Goal: Check status: Check status

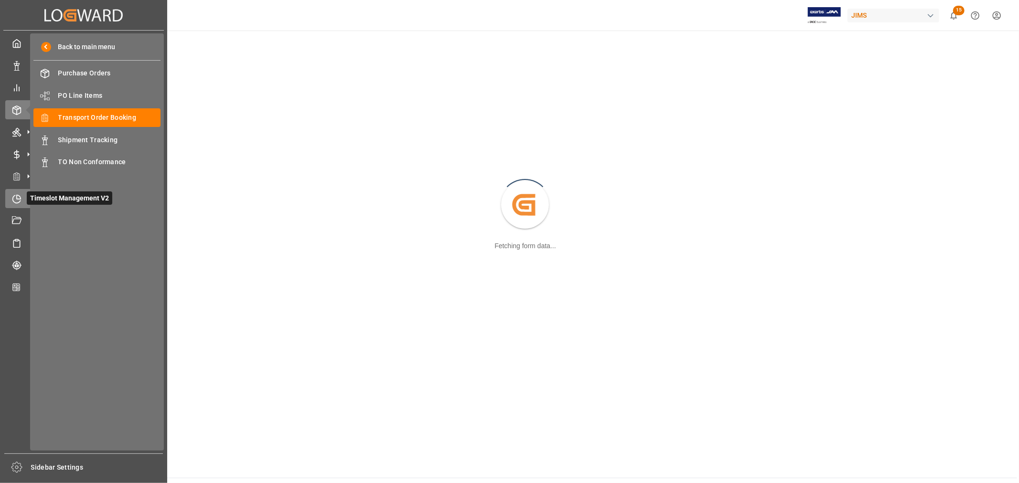
click at [13, 198] on icon at bounding box center [17, 199] width 10 height 10
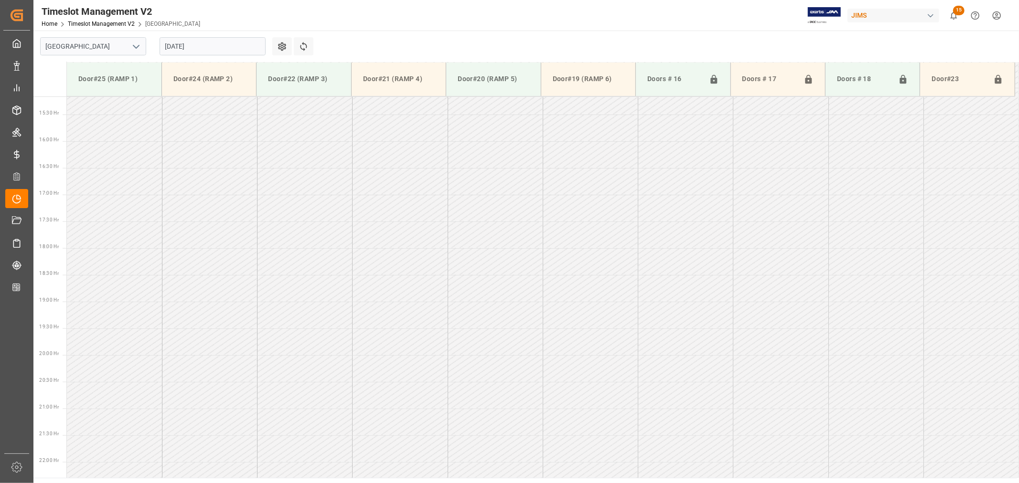
scroll to position [849, 0]
click at [139, 51] on icon "open menu" at bounding box center [135, 46] width 11 height 11
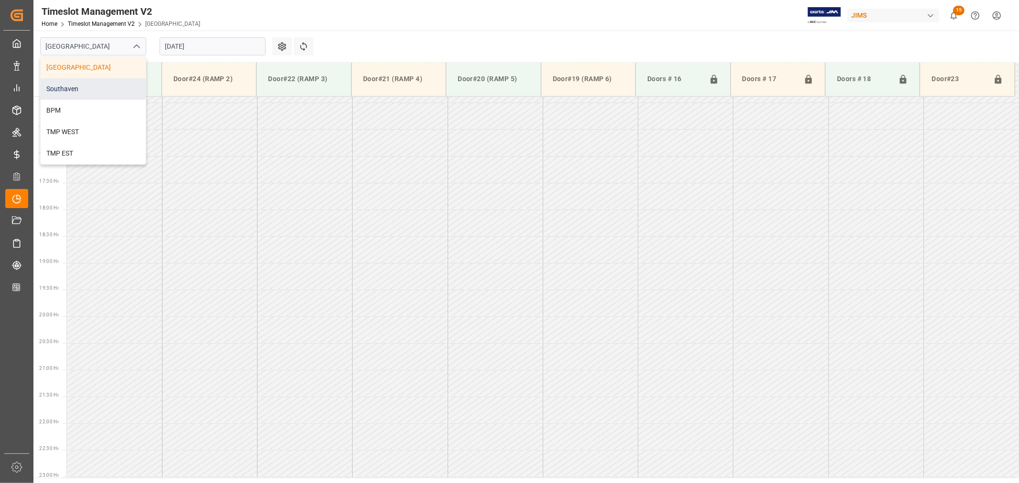
click at [102, 91] on div "Southaven" at bounding box center [93, 88] width 105 height 21
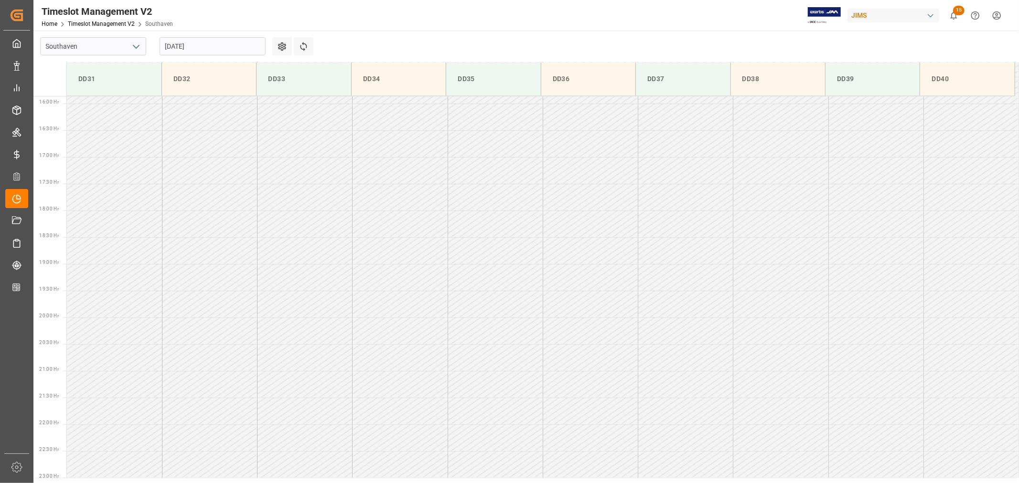
scroll to position [849, 0]
click at [201, 47] on input "08-12-2025" at bounding box center [213, 46] width 106 height 18
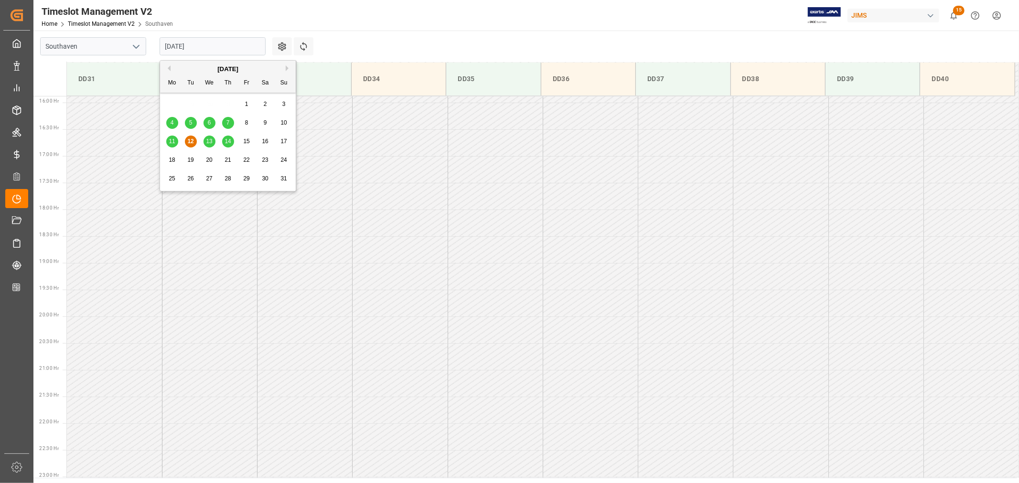
click at [204, 143] on div "13" at bounding box center [210, 141] width 12 height 11
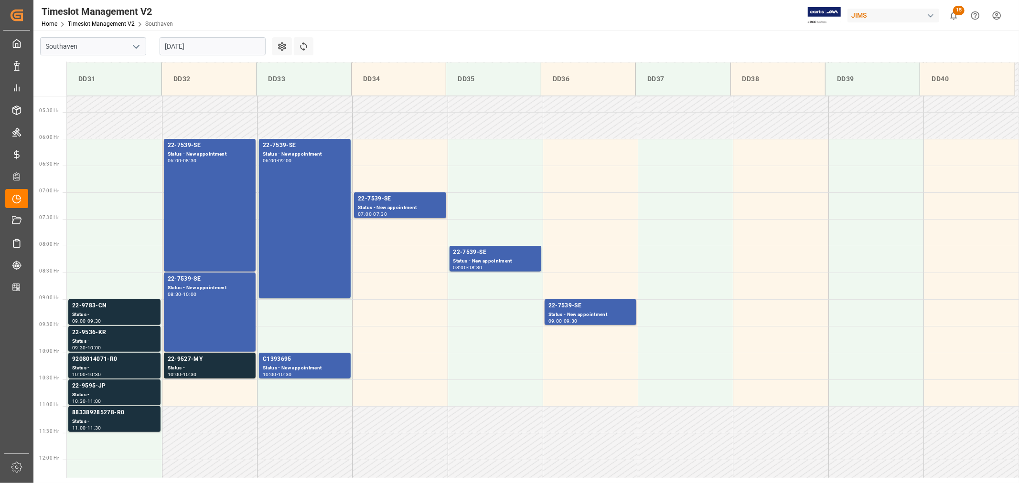
scroll to position [266, 0]
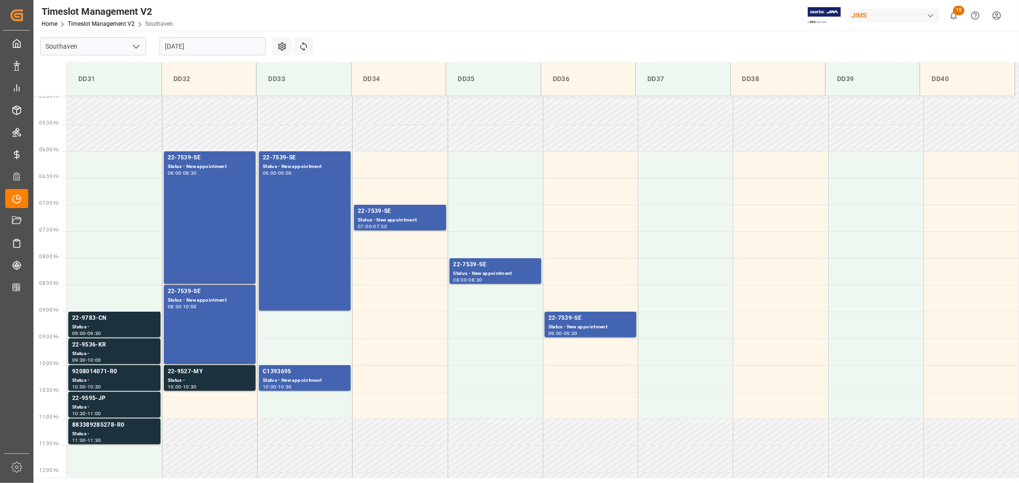
click at [217, 45] on input "08-13-2025" at bounding box center [213, 46] width 106 height 18
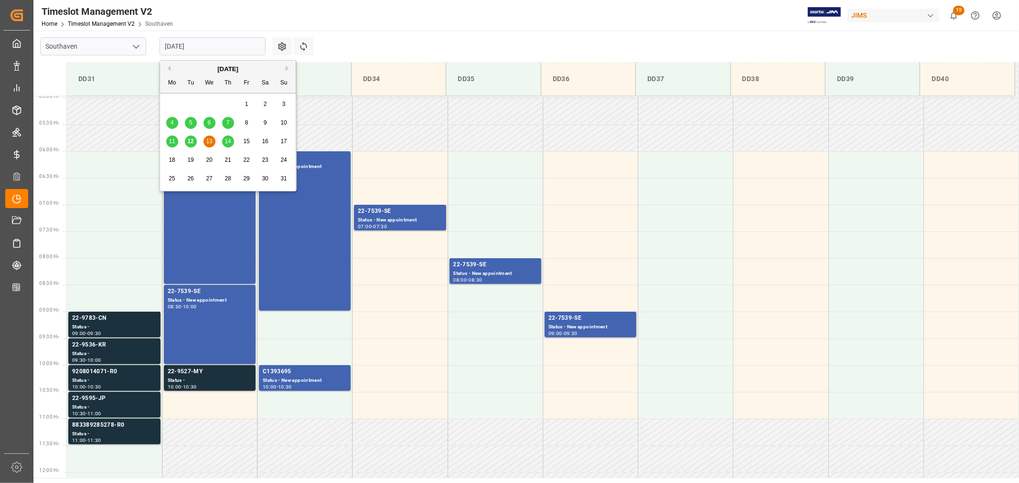
click at [225, 145] on span "14" at bounding box center [228, 141] width 6 height 7
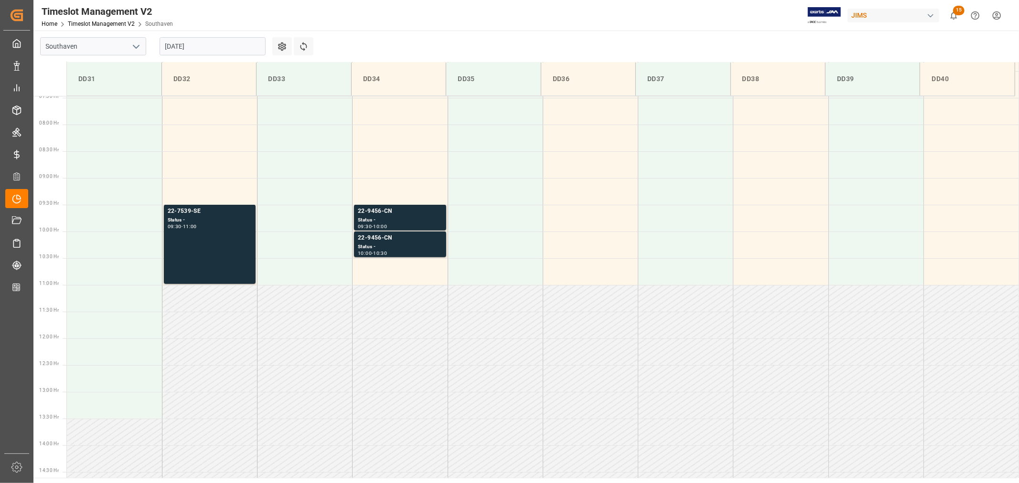
scroll to position [372, 0]
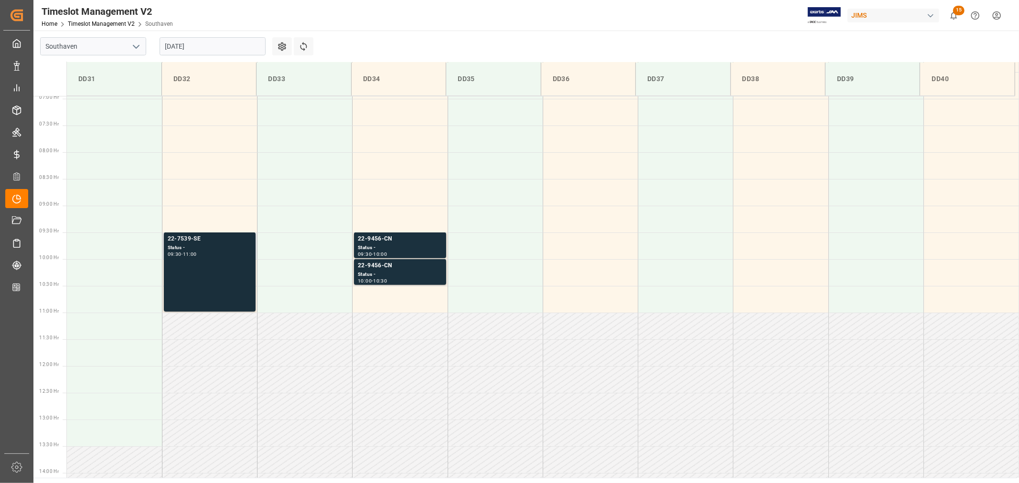
click at [183, 240] on div "22-7539-SE" at bounding box center [210, 240] width 84 height 10
click at [193, 45] on input "08-14-2025" at bounding box center [213, 46] width 106 height 18
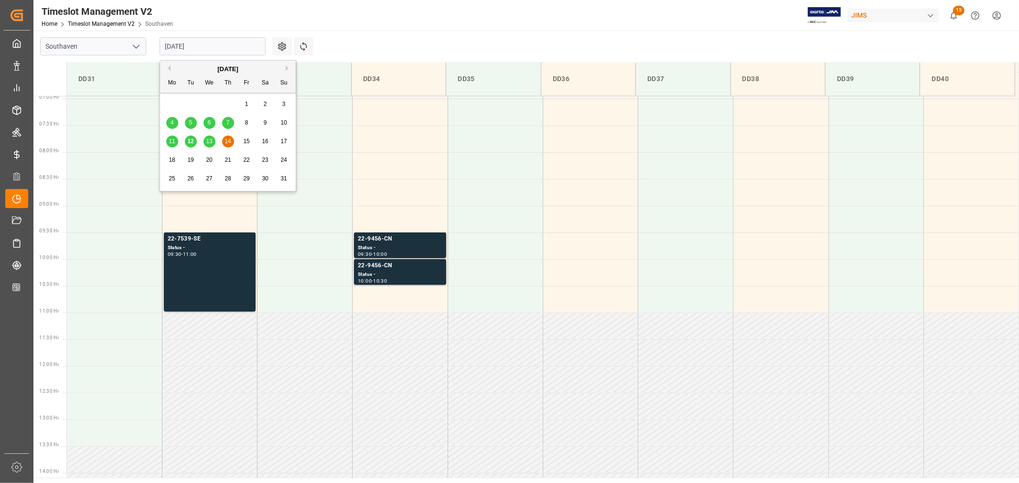
click at [212, 142] on span "13" at bounding box center [209, 141] width 6 height 7
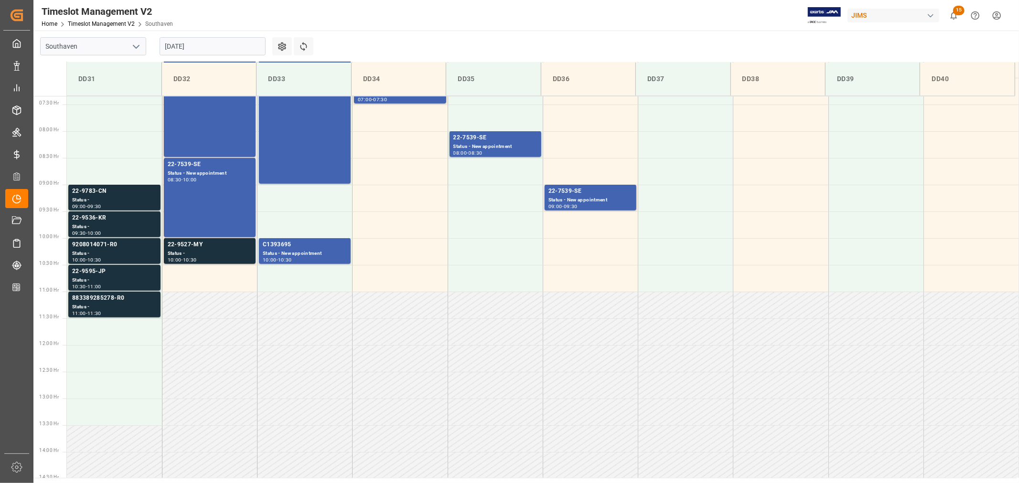
scroll to position [319, 0]
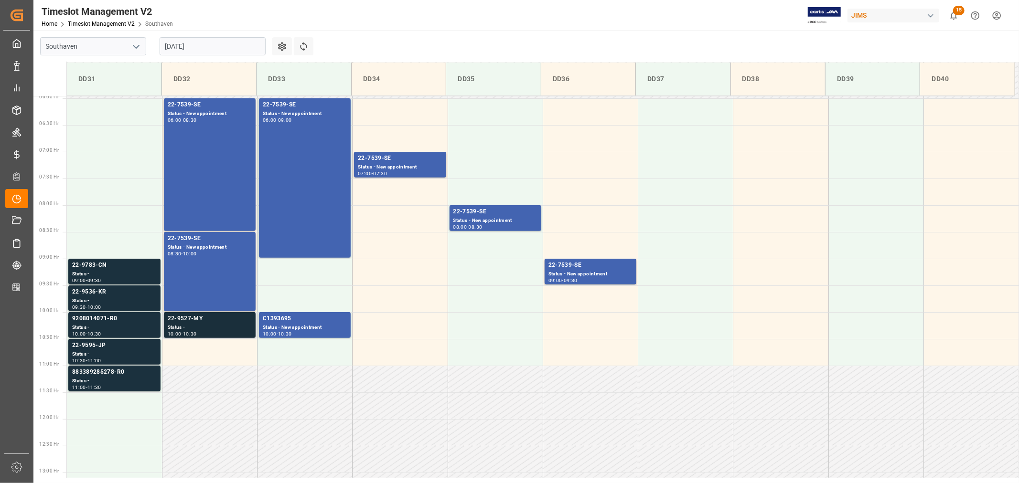
click at [189, 319] on div "22-9527-MY" at bounding box center [210, 319] width 84 height 10
click at [92, 268] on div "22-9783-CN" at bounding box center [114, 266] width 85 height 10
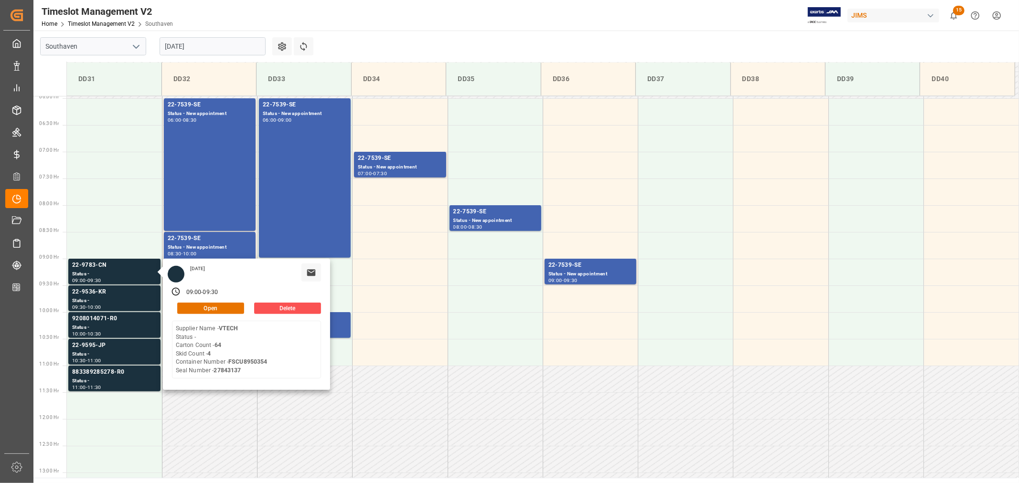
click at [211, 46] on input "08-13-2025" at bounding box center [213, 46] width 106 height 18
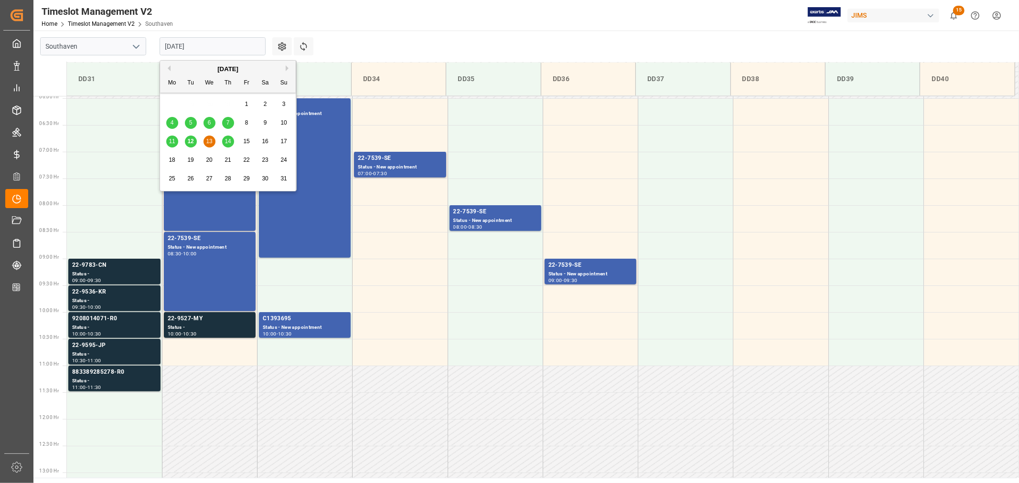
click at [188, 143] on span "12" at bounding box center [190, 141] width 6 height 7
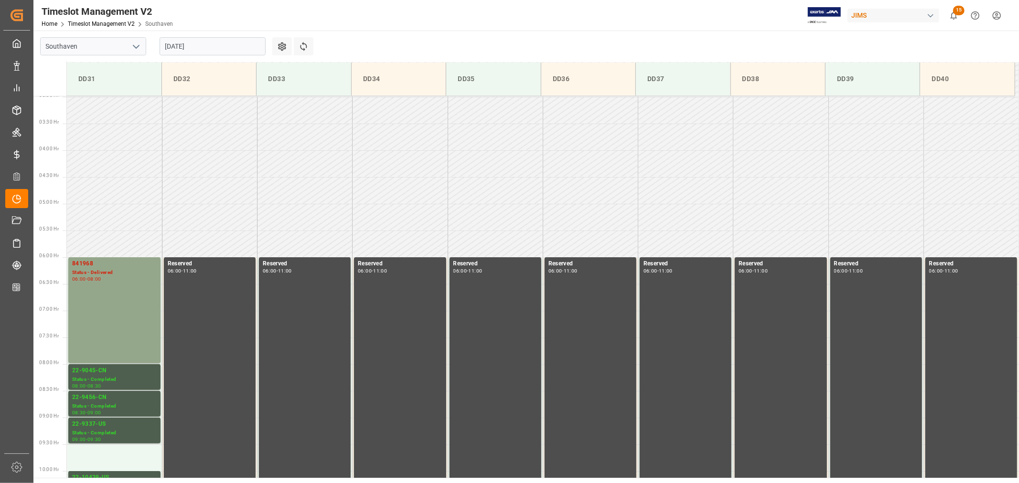
scroll to position [213, 0]
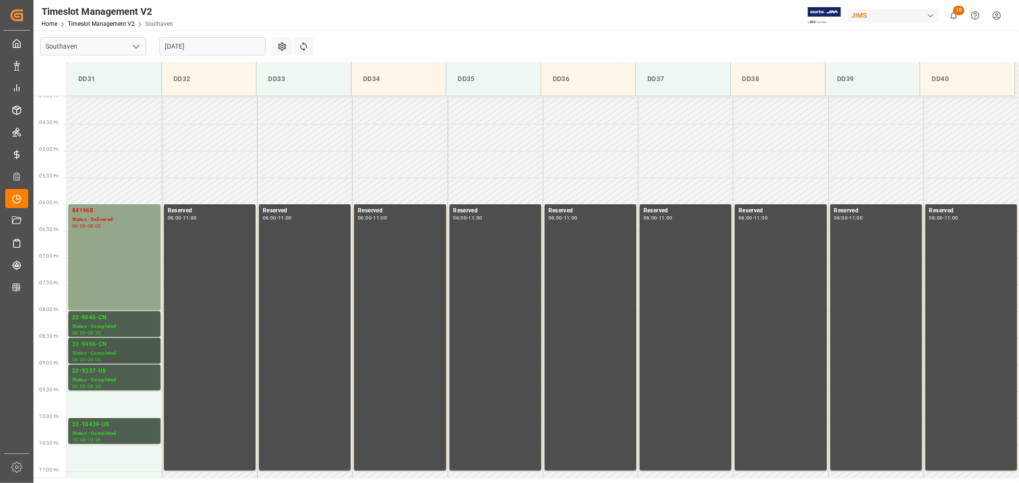
click at [91, 344] on div "22-9456-CN" at bounding box center [114, 345] width 85 height 10
click at [91, 318] on div "22-9045-CN" at bounding box center [114, 318] width 85 height 10
click at [94, 345] on div "22-9456-CN" at bounding box center [114, 345] width 85 height 10
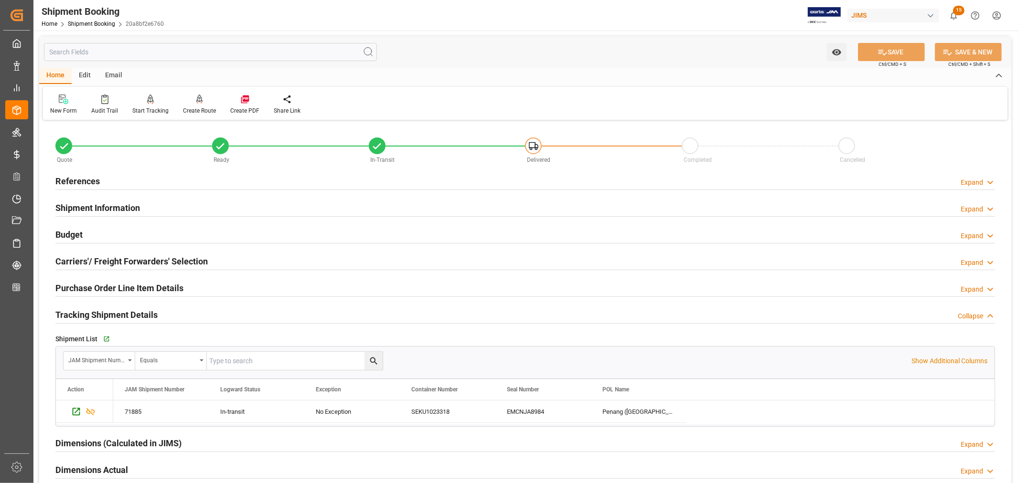
click at [83, 179] on h2 "References" at bounding box center [77, 181] width 44 height 13
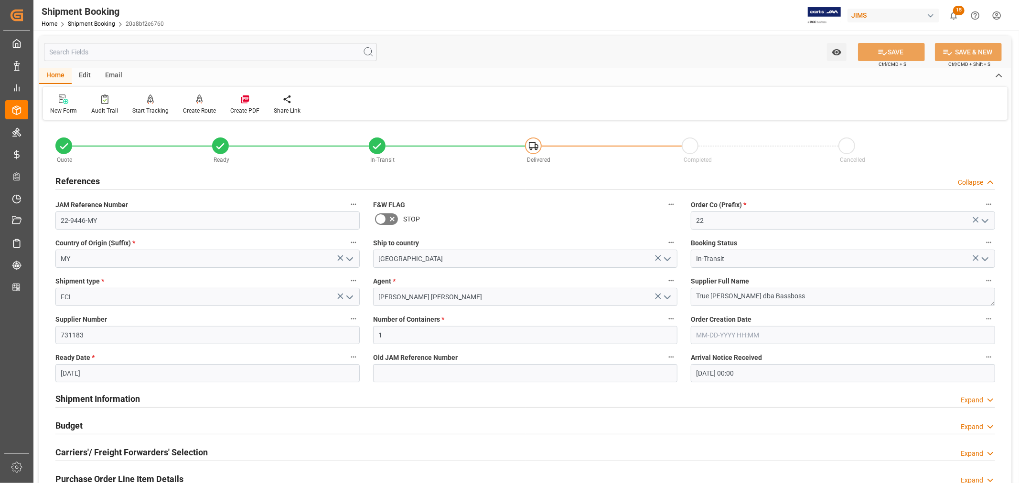
click at [83, 179] on h2 "References" at bounding box center [77, 181] width 44 height 13
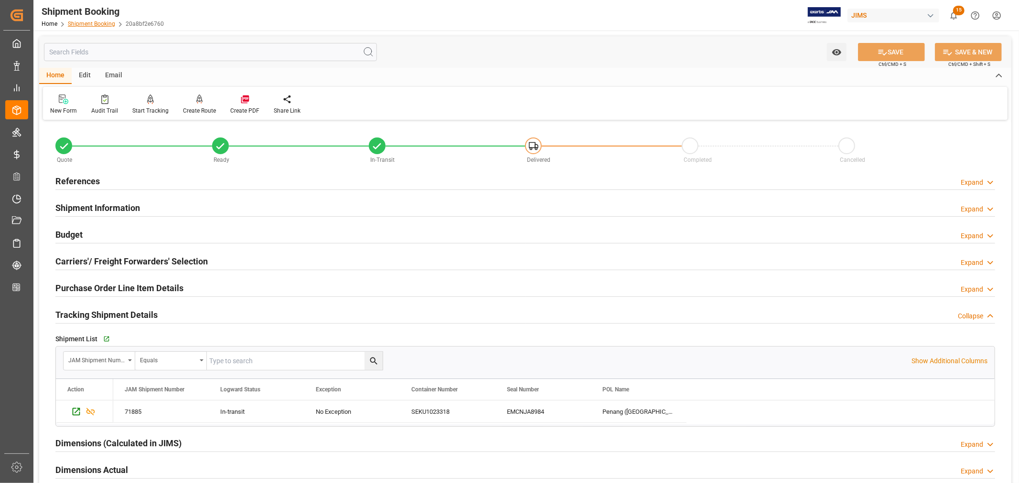
click at [89, 21] on link "Shipment Booking" at bounding box center [91, 24] width 47 height 7
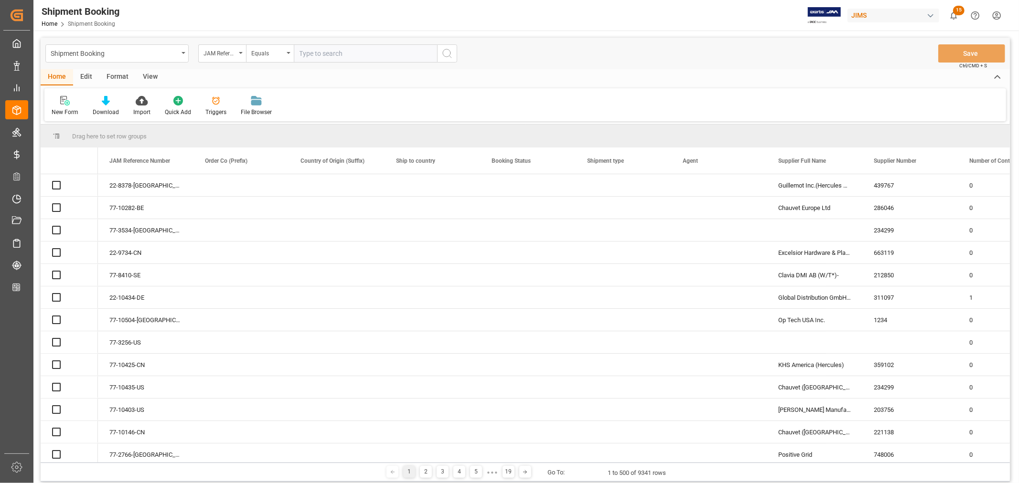
click at [306, 54] on input "text" at bounding box center [365, 53] width 143 height 18
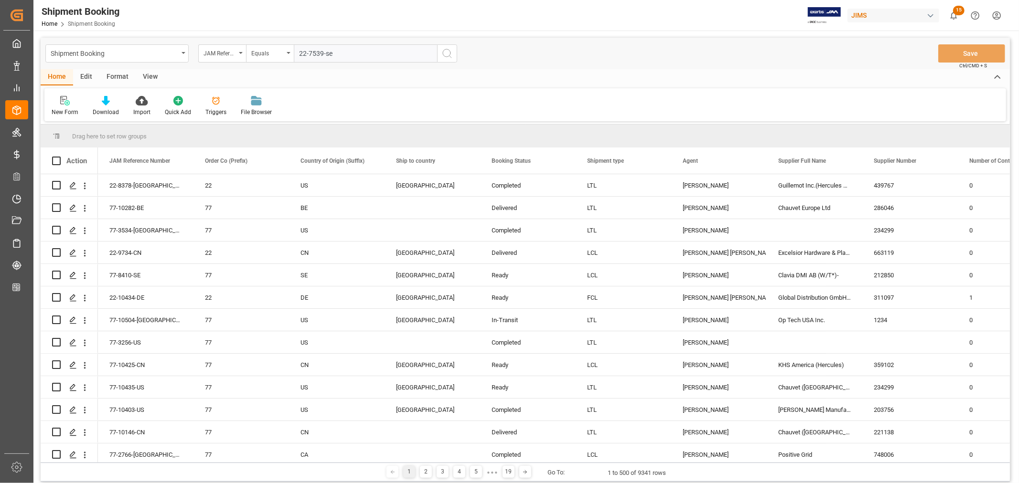
type input "22-7539-se"
click at [448, 54] on icon "search button" at bounding box center [446, 53] width 11 height 11
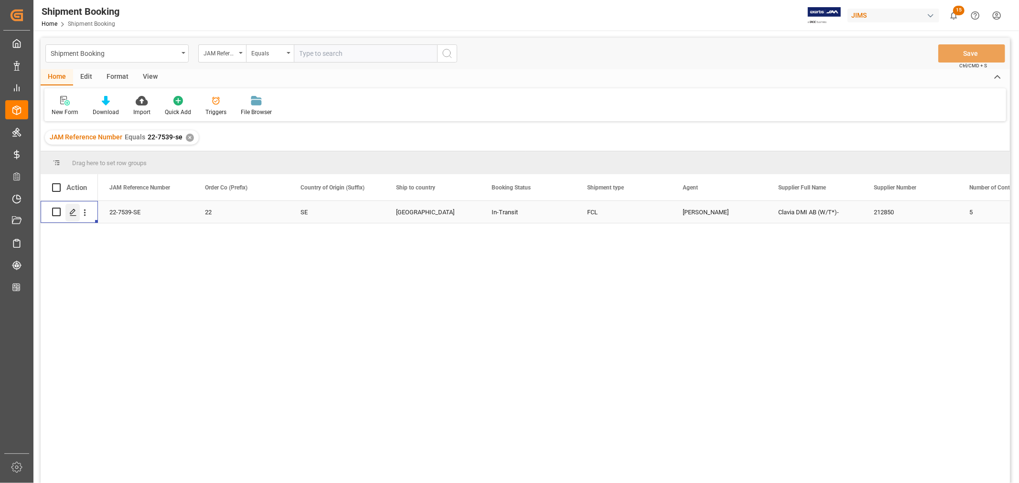
click at [71, 212] on icon "Press SPACE to select this row." at bounding box center [73, 213] width 8 height 8
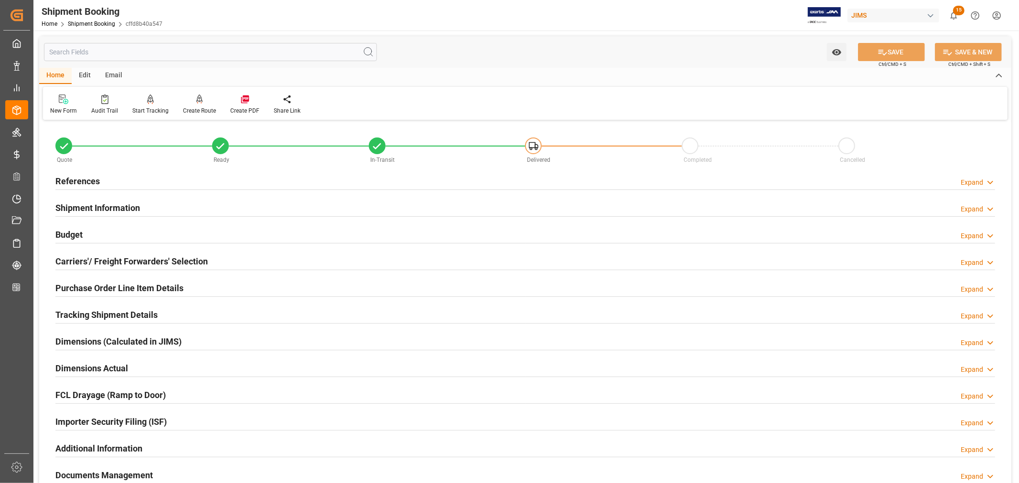
click at [88, 319] on h2 "Tracking Shipment Details" at bounding box center [106, 315] width 102 height 13
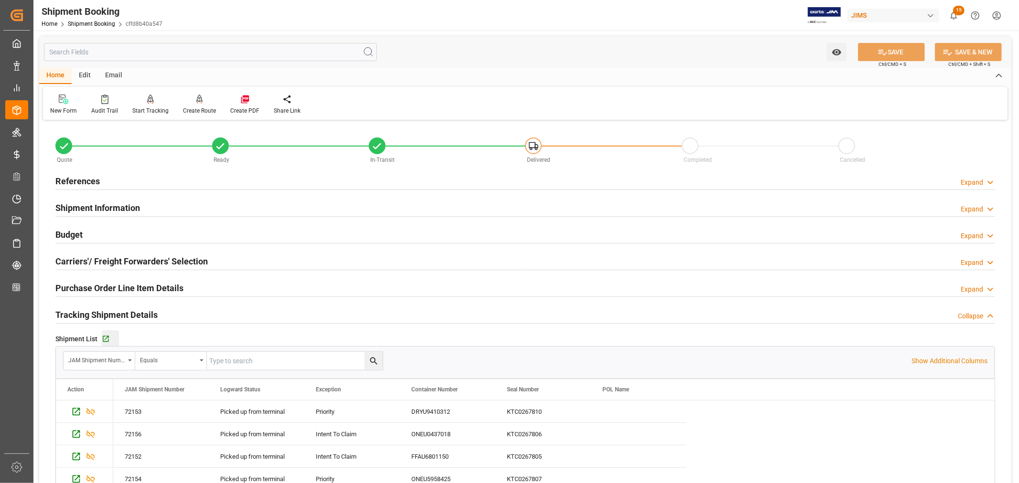
click at [110, 341] on div "Go to Shipment Tracking Grid" at bounding box center [110, 339] width 17 height 8
click at [80, 182] on h2 "References" at bounding box center [77, 181] width 44 height 13
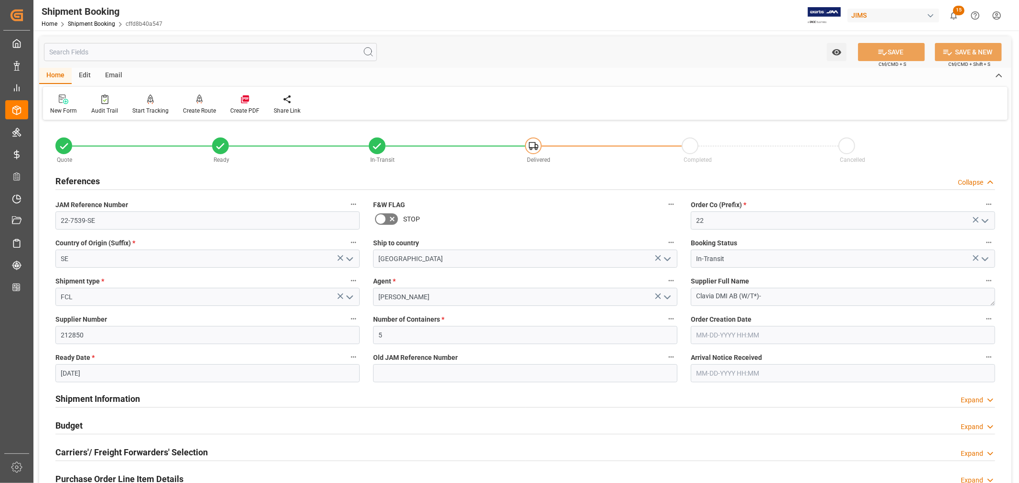
click at [75, 180] on h2 "References" at bounding box center [77, 181] width 44 height 13
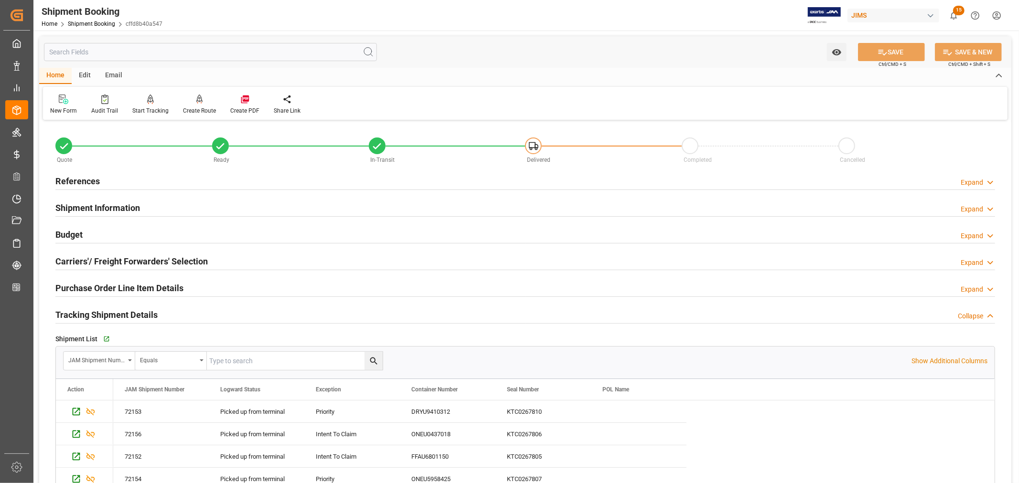
click at [82, 203] on h2 "Shipment Information" at bounding box center [97, 208] width 85 height 13
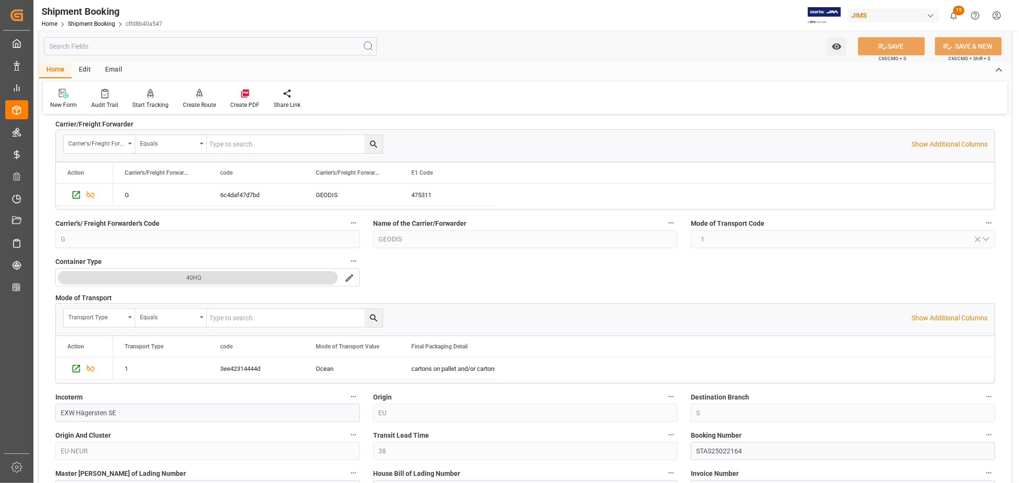
scroll to position [212, 0]
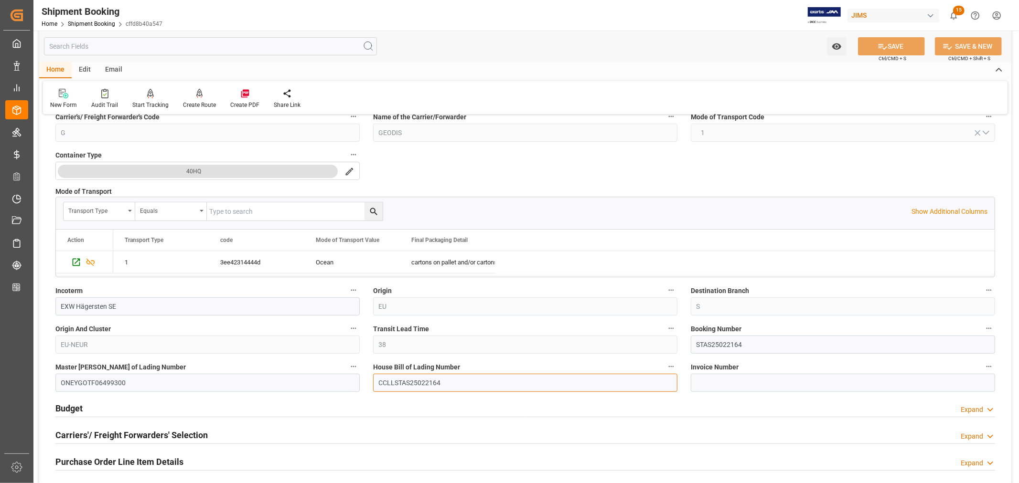
click at [396, 383] on input "CCLLSTAS25022164" at bounding box center [525, 383] width 304 height 18
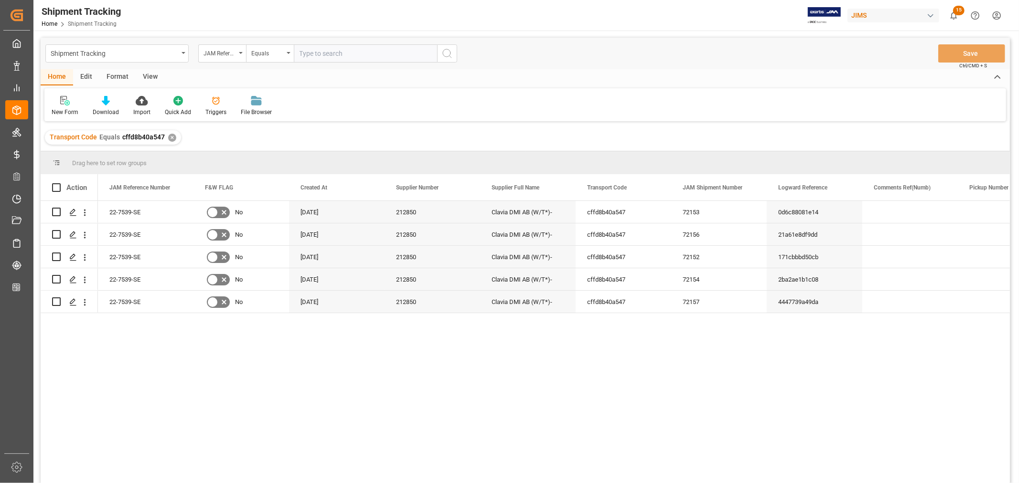
click at [147, 77] on div "View" at bounding box center [150, 77] width 29 height 16
click at [66, 112] on div "Default" at bounding box center [61, 112] width 19 height 9
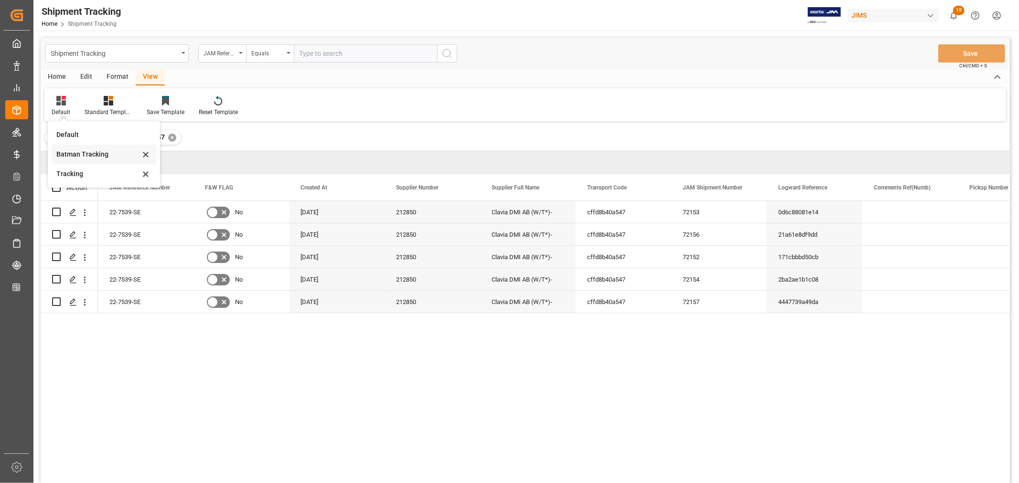
click at [82, 155] on div "Batman Tracking" at bounding box center [98, 155] width 84 height 10
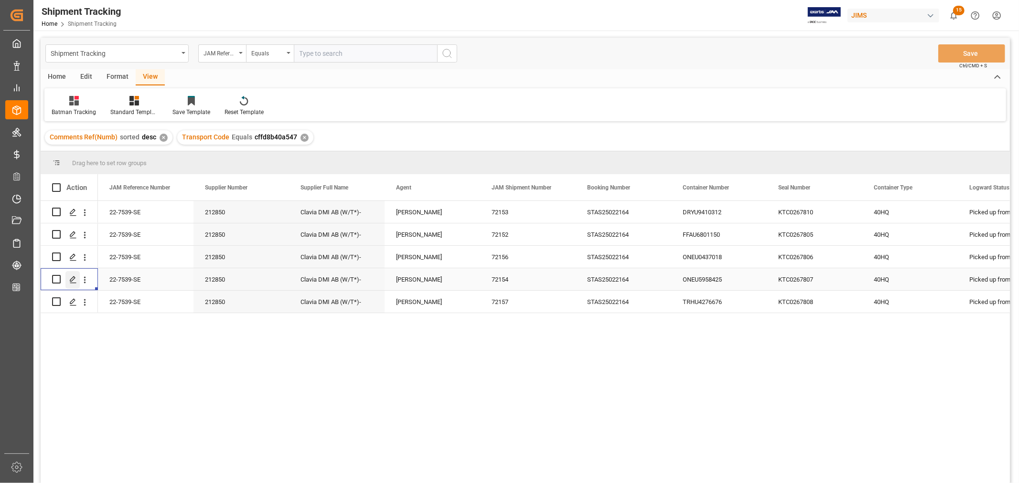
click at [74, 278] on icon "Press SPACE to select this row." at bounding box center [73, 280] width 8 height 8
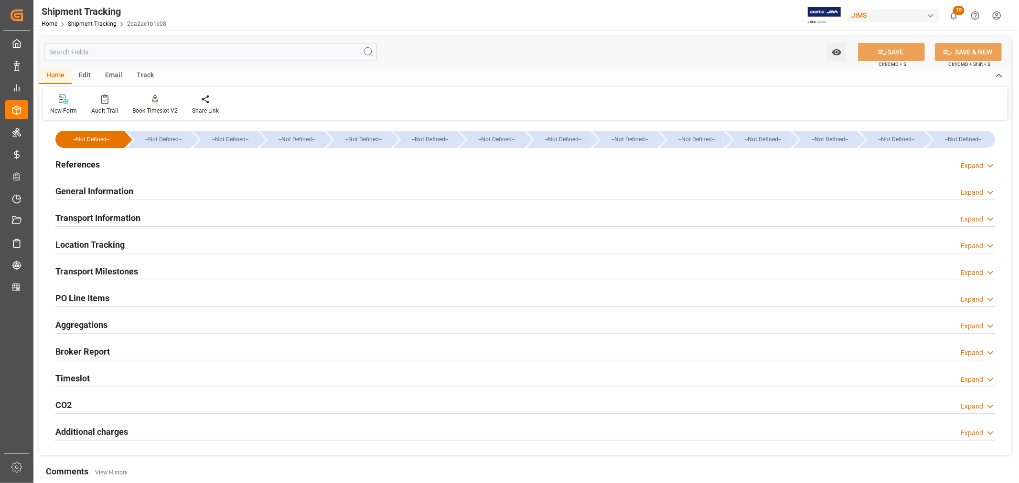
type input "06-13-2025 00:00"
type input "06-16-2025 00:00"
type input "06-16-2025"
type input "06-21-2025 00:00"
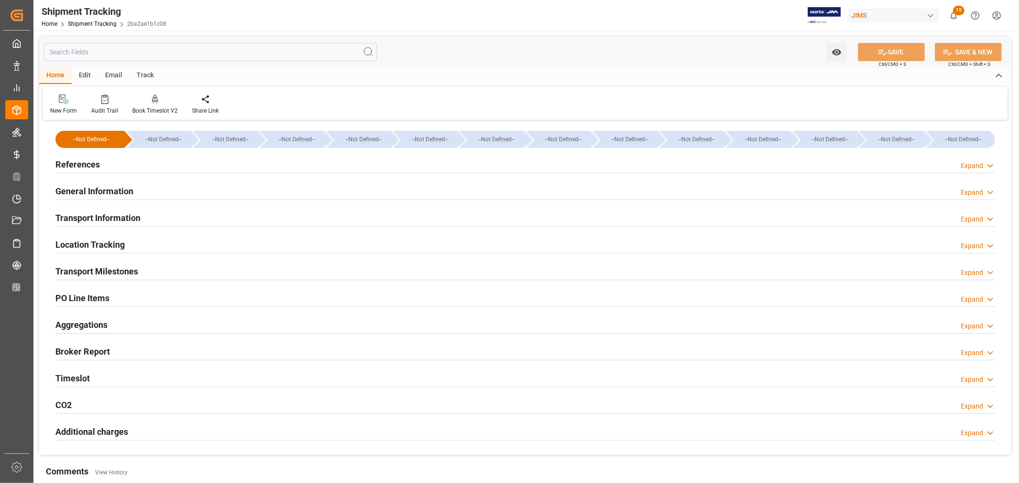
type input "07-18-2025 00:00"
type input "07-31-2025"
type input "08-01-2025 00:00"
type input "08-02-2025"
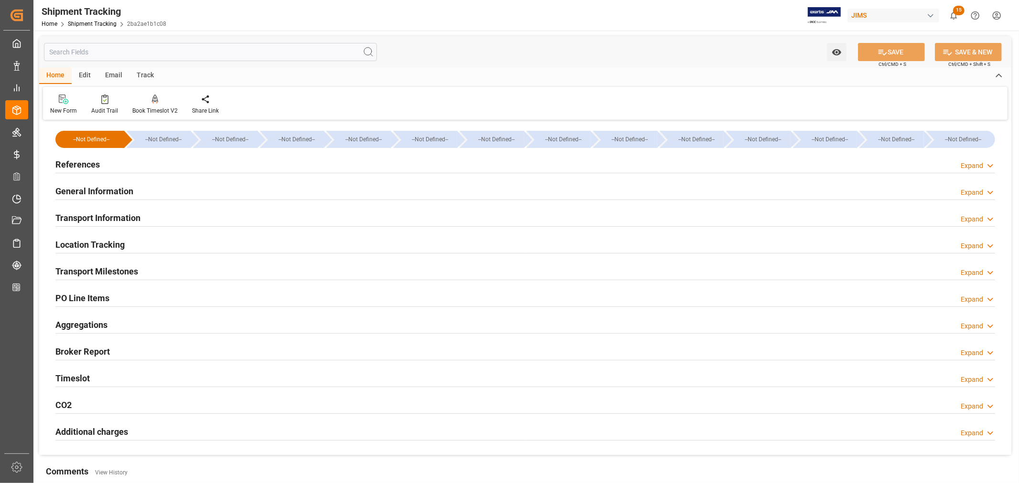
type input "08-02-2025"
click at [169, 373] on div "Timeslot Expand" at bounding box center [525, 378] width 940 height 18
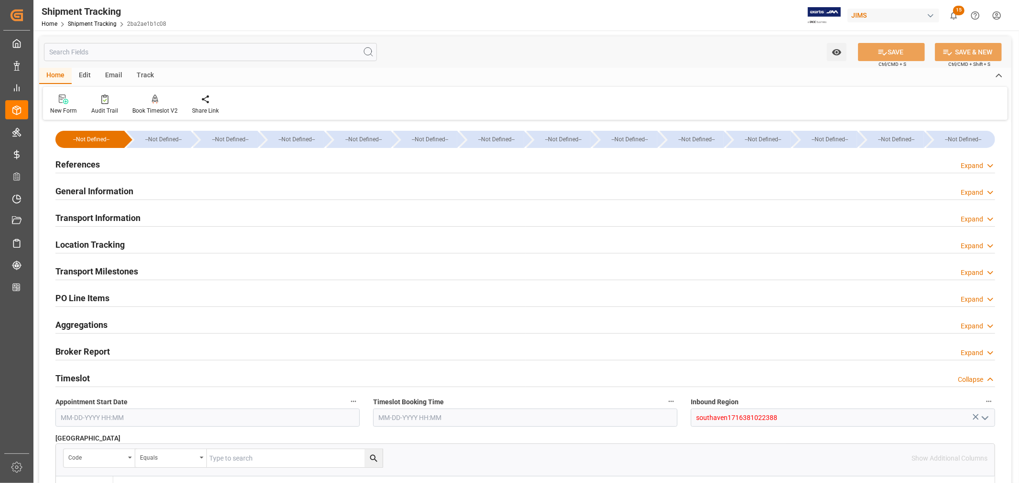
click at [169, 373] on div "Timeslot Collapse" at bounding box center [525, 378] width 940 height 18
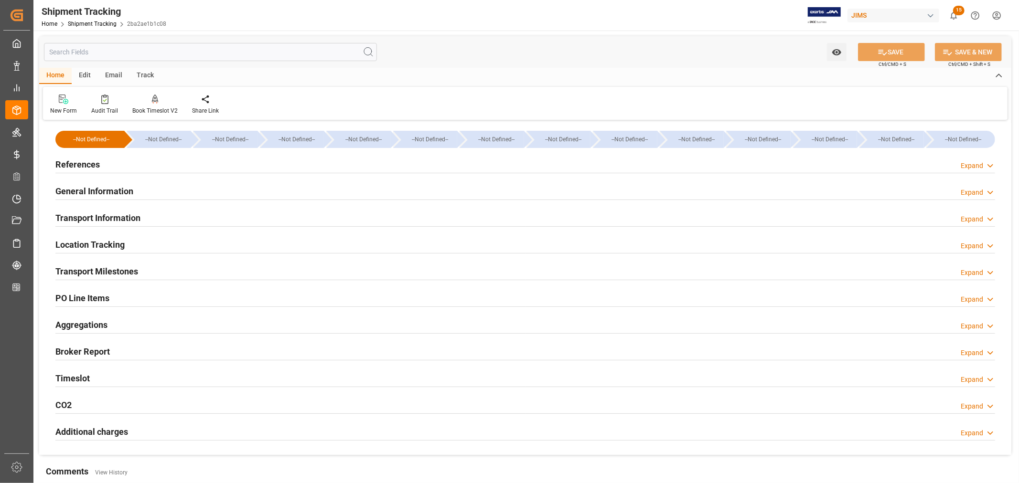
click at [160, 271] on div "Transport Milestones Expand" at bounding box center [525, 271] width 940 height 18
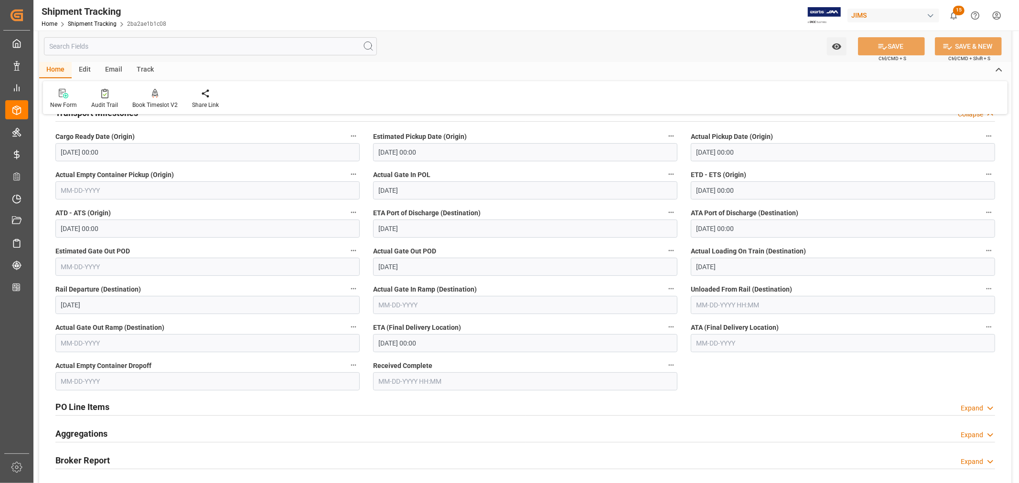
scroll to position [159, 0]
click at [446, 344] on input "08-12-2025 00:00" at bounding box center [525, 343] width 304 height 18
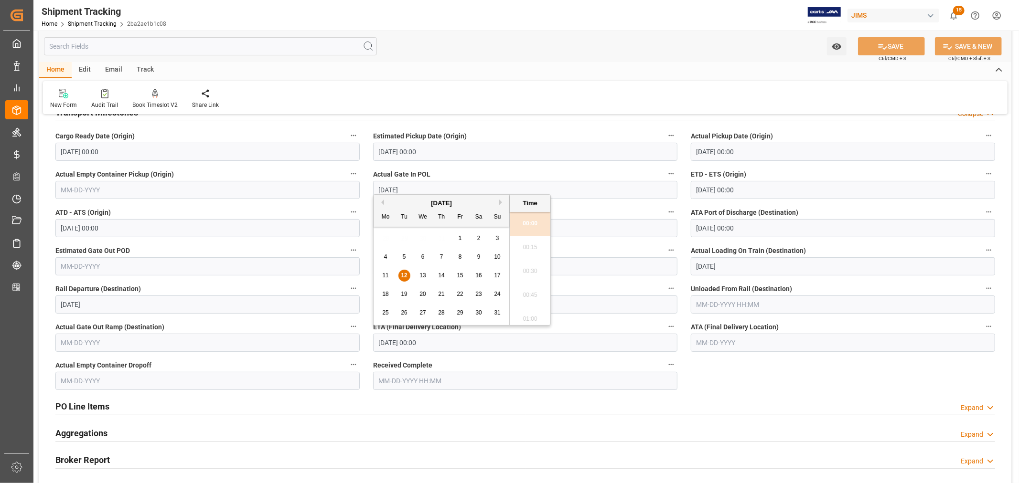
click at [441, 276] on span "14" at bounding box center [441, 275] width 6 height 7
type input "08-14-2025 00:00"
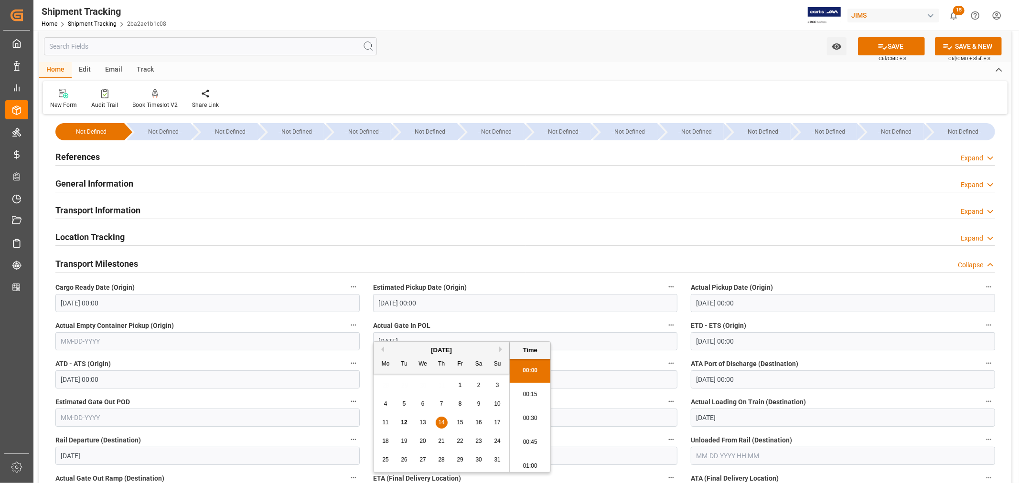
scroll to position [0, 0]
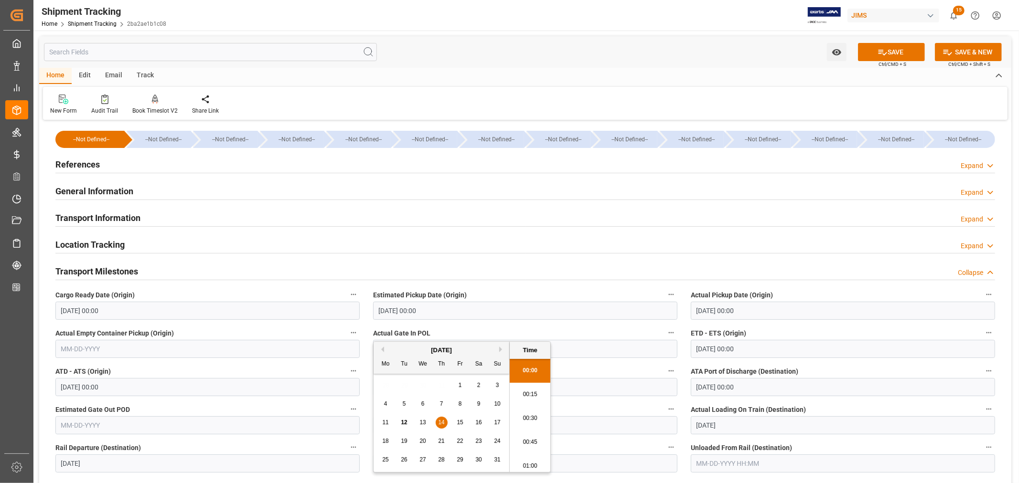
click at [126, 194] on h2 "General Information" at bounding box center [94, 191] width 78 height 13
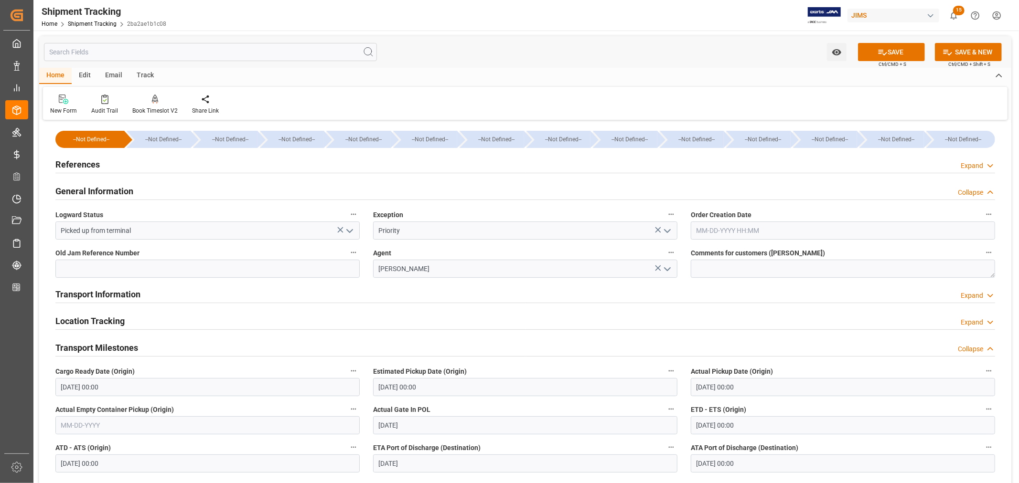
click at [126, 194] on h2 "General Information" at bounding box center [94, 191] width 78 height 13
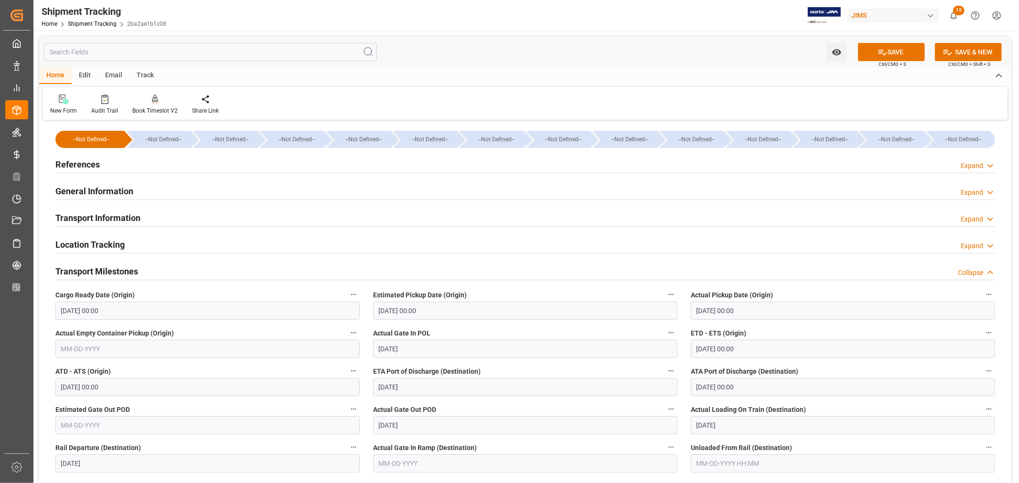
click at [129, 218] on h2 "Transport Information" at bounding box center [97, 218] width 85 height 13
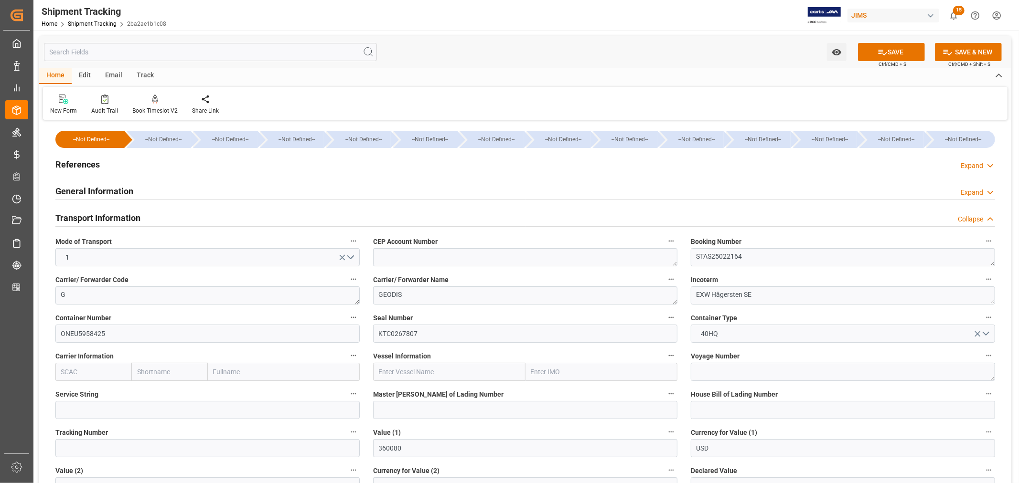
click at [137, 216] on h2 "Transport Information" at bounding box center [97, 218] width 85 height 13
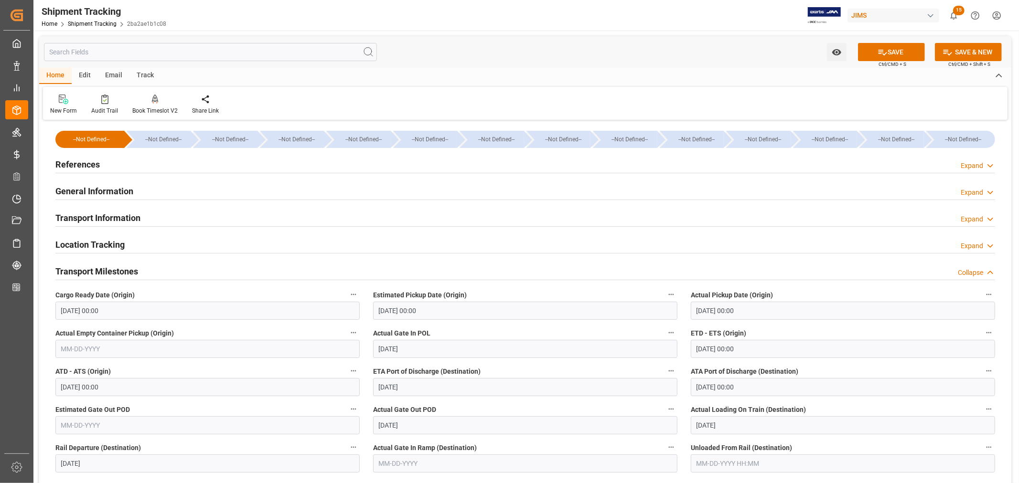
click at [92, 162] on h2 "References" at bounding box center [77, 164] width 44 height 13
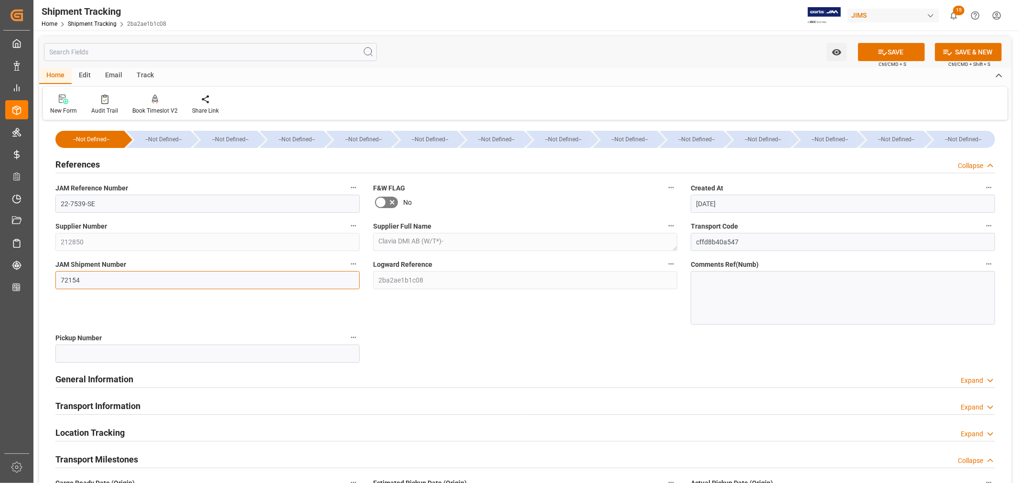
drag, startPoint x: 82, startPoint y: 280, endPoint x: 54, endPoint y: 281, distance: 28.2
click at [54, 281] on div "JAM Shipment Number 72154" at bounding box center [208, 292] width 318 height 74
click at [93, 164] on h2 "References" at bounding box center [77, 164] width 44 height 13
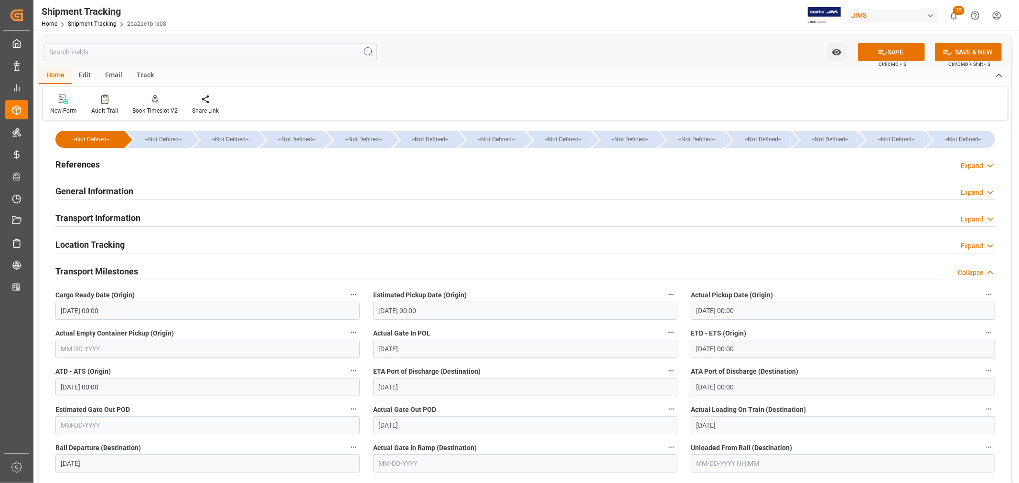
click at [111, 268] on h2 "Transport Milestones" at bounding box center [96, 271] width 83 height 13
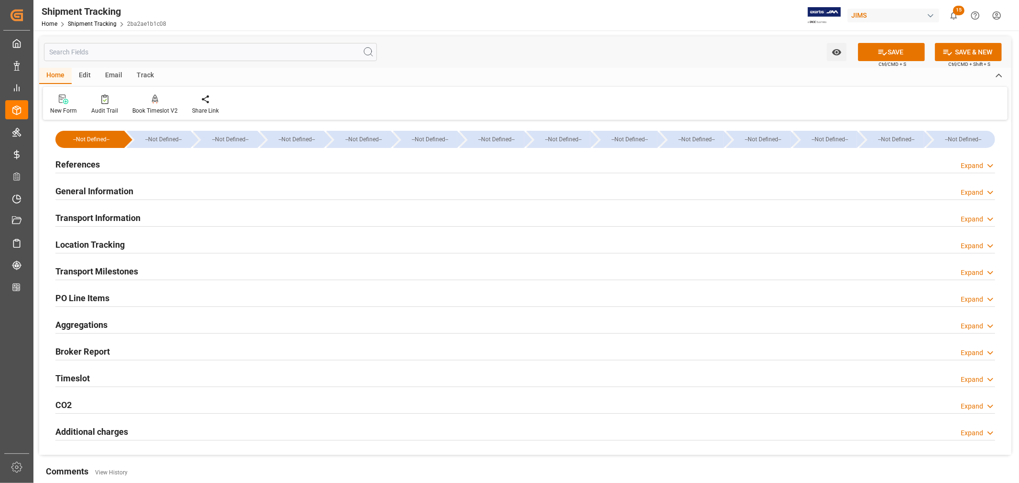
click at [117, 212] on h2 "Transport Information" at bounding box center [97, 218] width 85 height 13
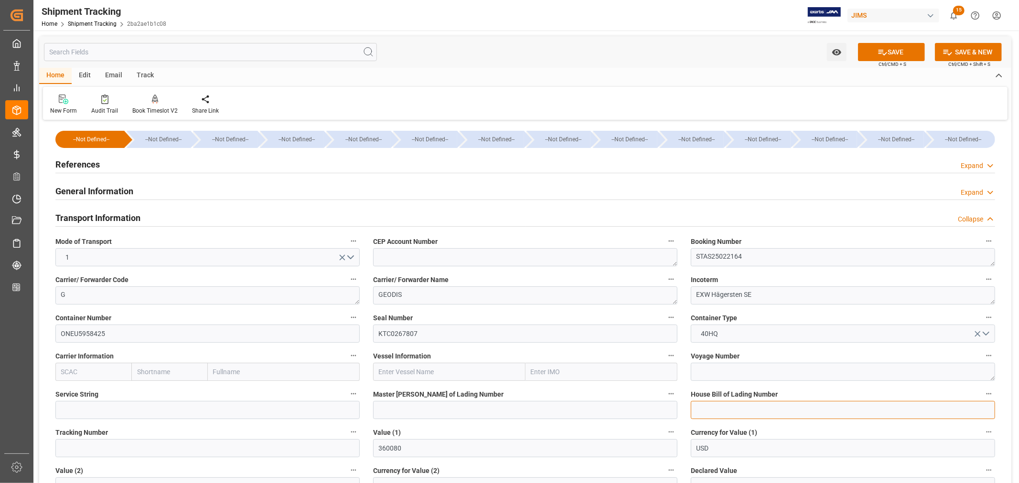
click at [695, 410] on input at bounding box center [843, 410] width 304 height 18
paste input "CCLLSTAS25022164"
type input "CCLLSTAS25022164"
click at [890, 52] on button "SAVE" at bounding box center [891, 52] width 67 height 18
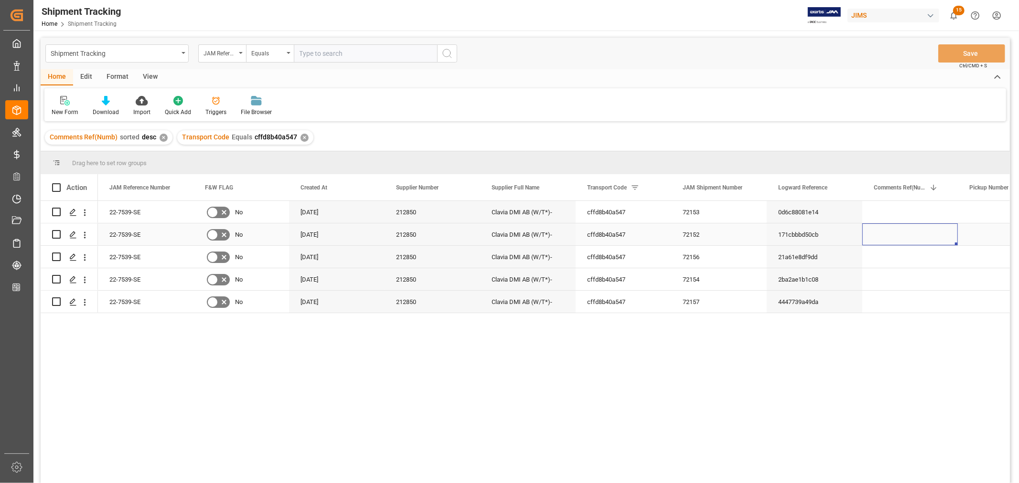
click at [880, 237] on div "Press SPACE to select this row." at bounding box center [910, 235] width 96 height 22
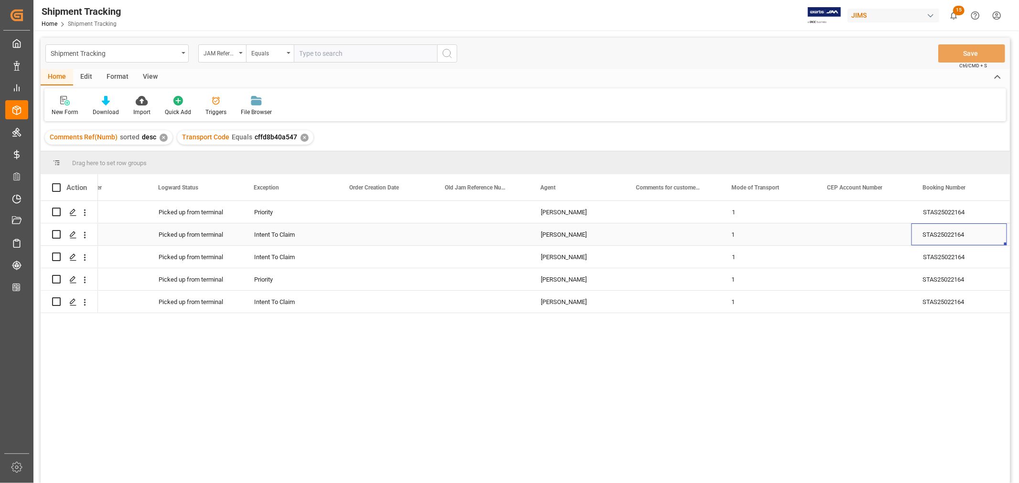
scroll to position [0, 1002]
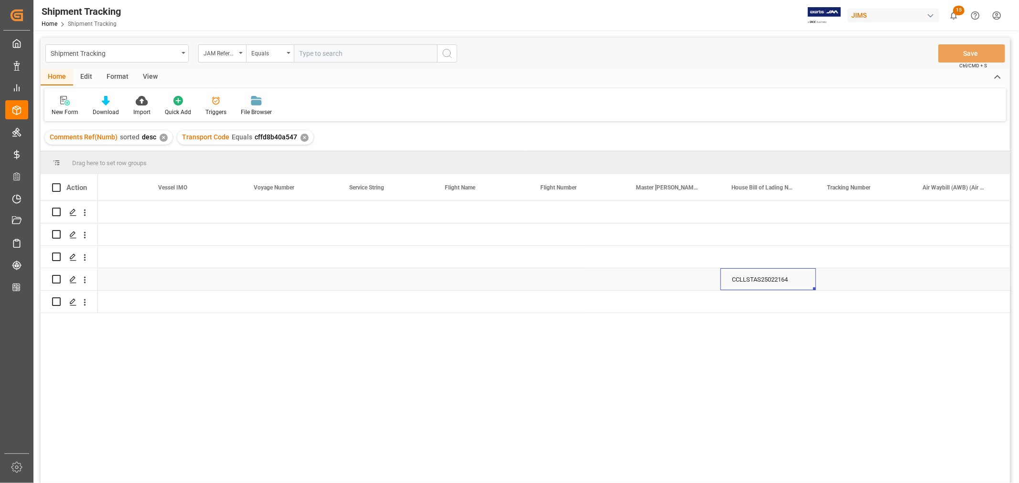
click at [766, 279] on div "CCLLSTAS25022164" at bounding box center [768, 279] width 96 height 22
drag, startPoint x: 814, startPoint y: 289, endPoint x: 813, endPoint y: 302, distance: 13.4
click at [776, 276] on div "CCLLSTAS25022164" at bounding box center [768, 279] width 96 height 22
drag, startPoint x: 814, startPoint y: 289, endPoint x: 792, endPoint y: 209, distance: 82.8
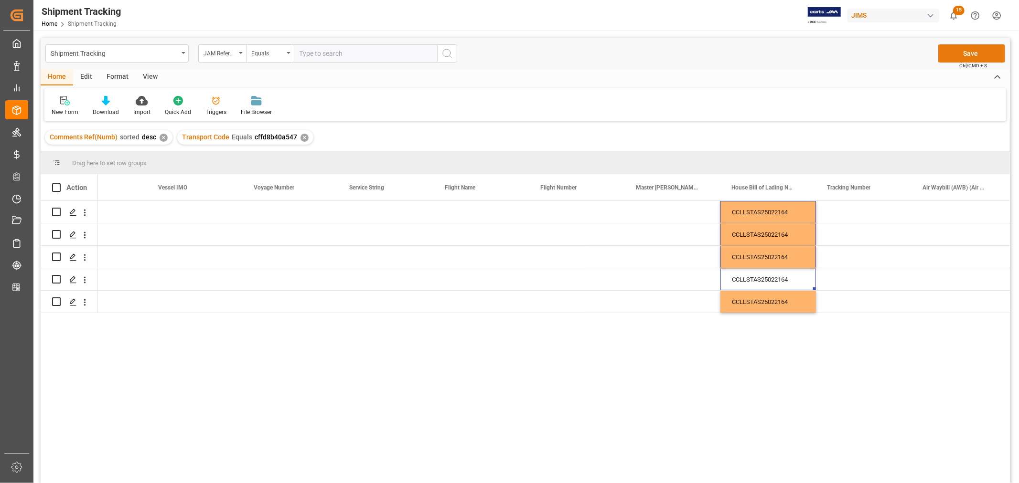
click at [971, 49] on button "Save" at bounding box center [971, 53] width 67 height 18
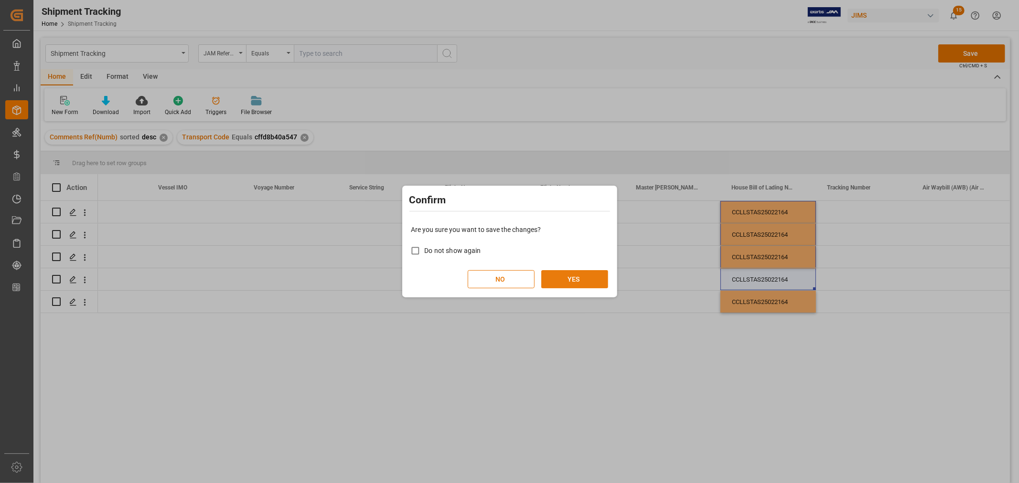
click at [571, 276] on button "YES" at bounding box center [574, 279] width 67 height 18
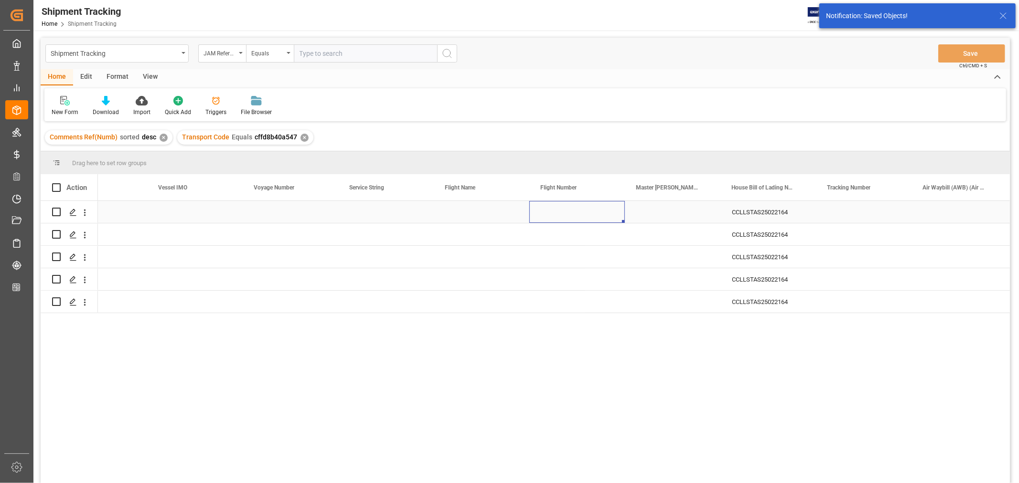
click at [562, 214] on div "Press SPACE to select this row." at bounding box center [577, 212] width 96 height 22
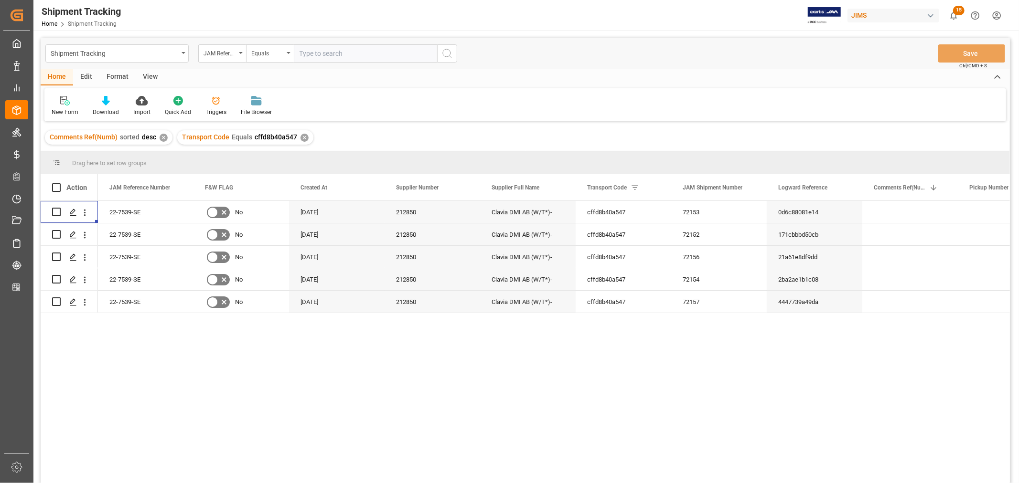
click at [149, 75] on div "View" at bounding box center [150, 77] width 29 height 16
click at [61, 113] on div "Default" at bounding box center [61, 112] width 19 height 9
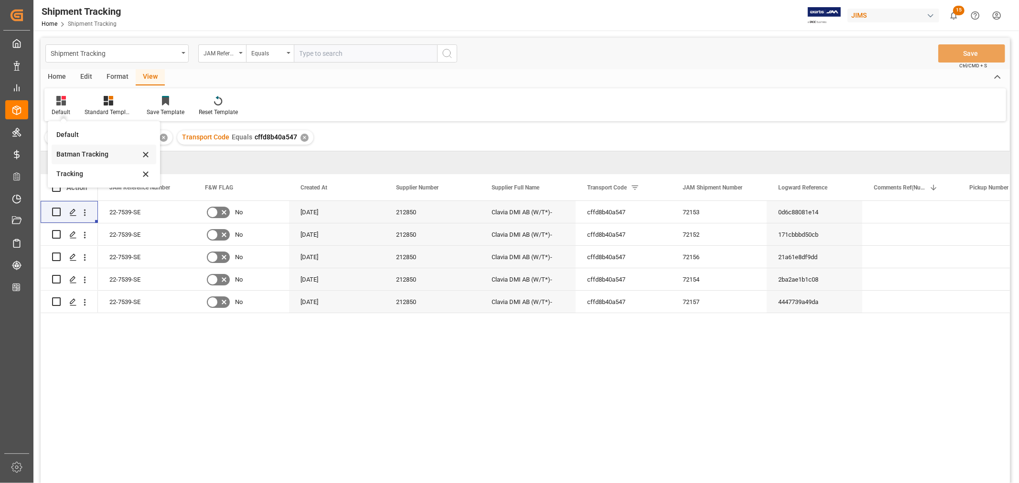
click at [85, 156] on div "Batman Tracking" at bounding box center [98, 155] width 84 height 10
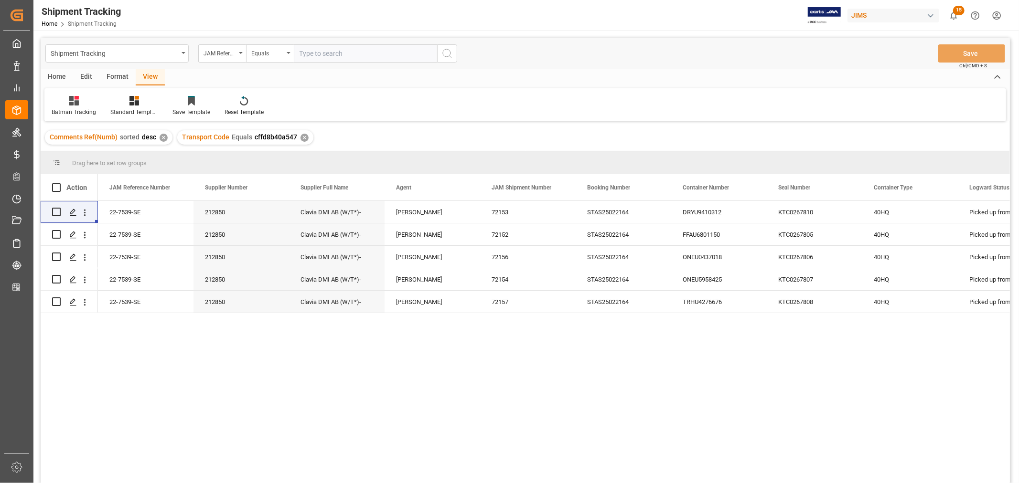
click at [302, 139] on div "✕" at bounding box center [305, 138] width 8 height 8
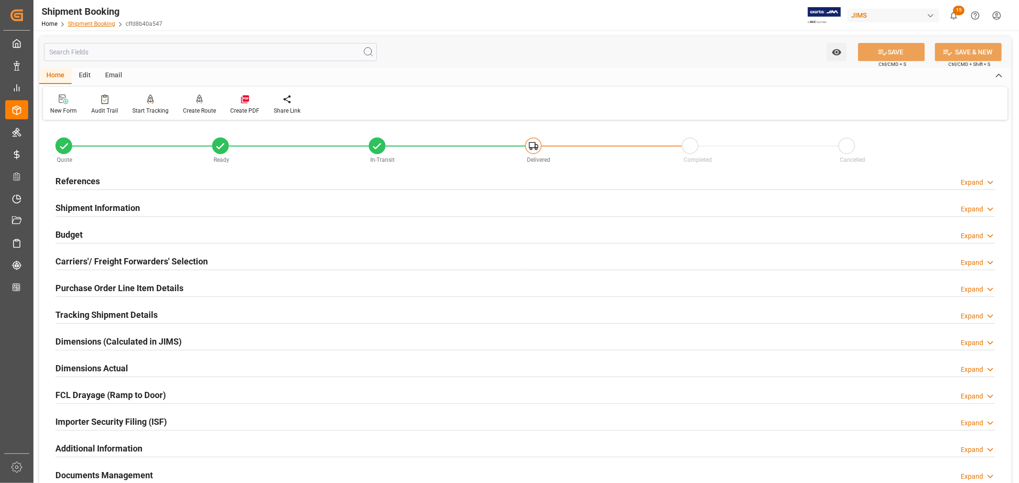
click at [103, 26] on link "Shipment Booking" at bounding box center [91, 24] width 47 height 7
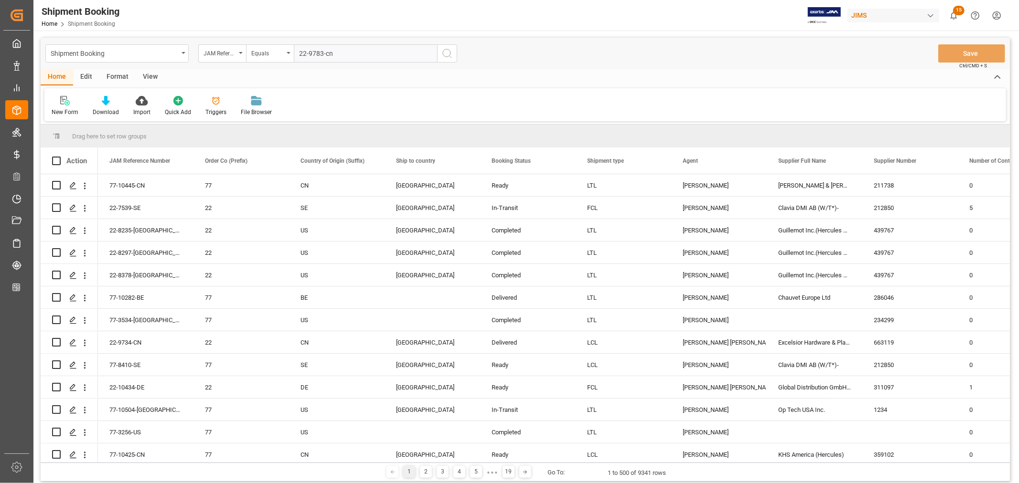
type input "22-9783-cn"
click at [447, 51] on icon "search button" at bounding box center [446, 53] width 11 height 11
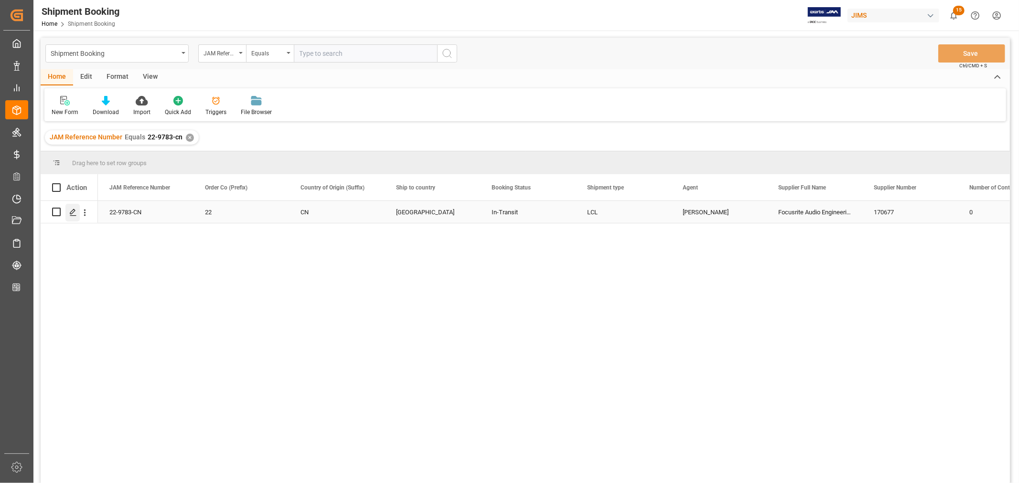
click at [73, 212] on polygon "Press SPACE to select this row." at bounding box center [72, 211] width 5 height 5
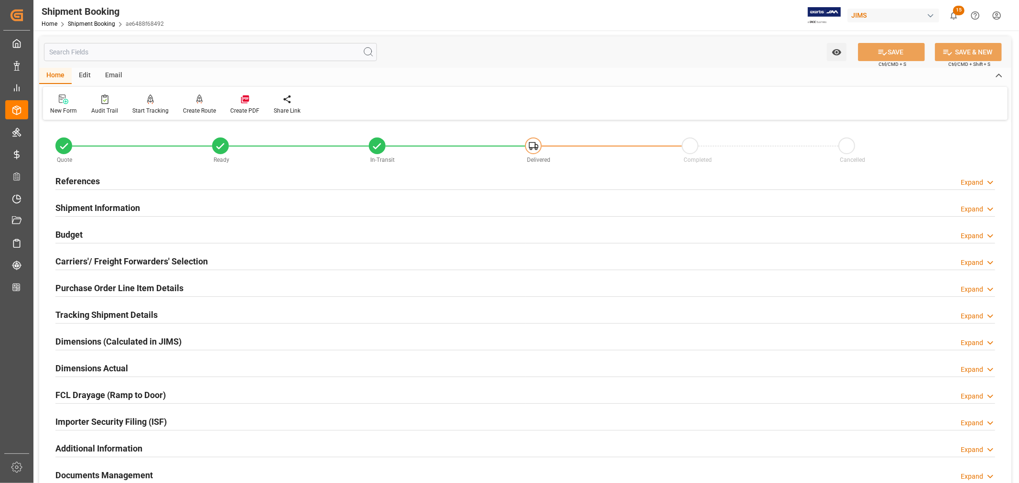
click at [81, 316] on h2 "Tracking Shipment Details" at bounding box center [106, 315] width 102 height 13
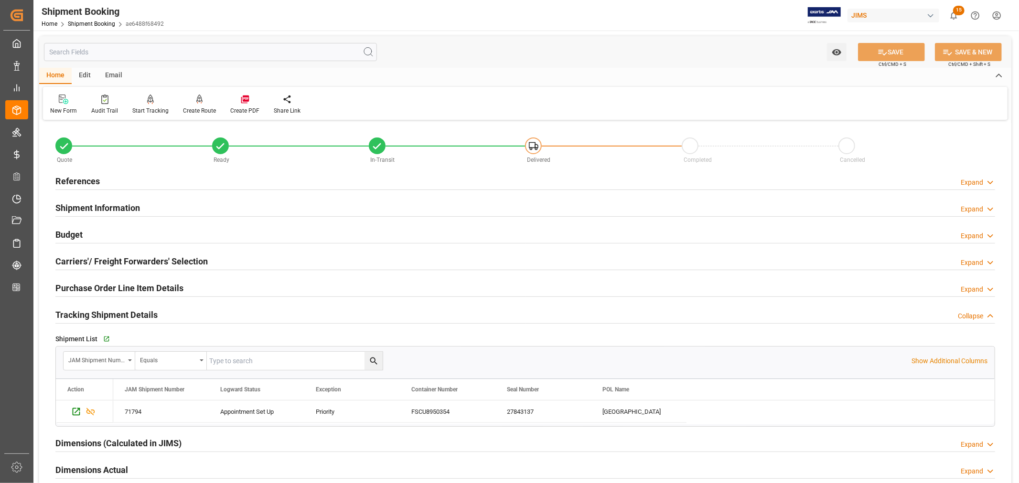
click at [81, 316] on h2 "Tracking Shipment Details" at bounding box center [106, 315] width 102 height 13
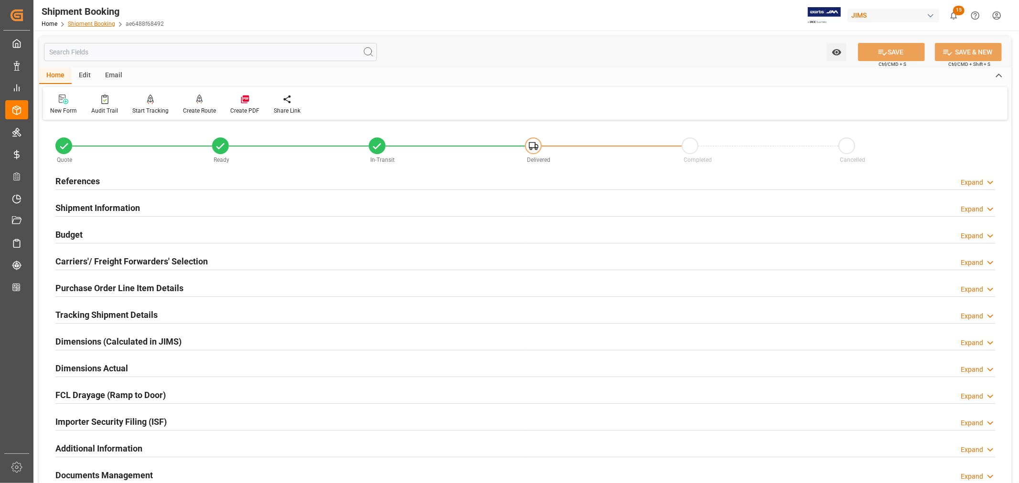
click at [98, 26] on link "Shipment Booking" at bounding box center [91, 24] width 47 height 7
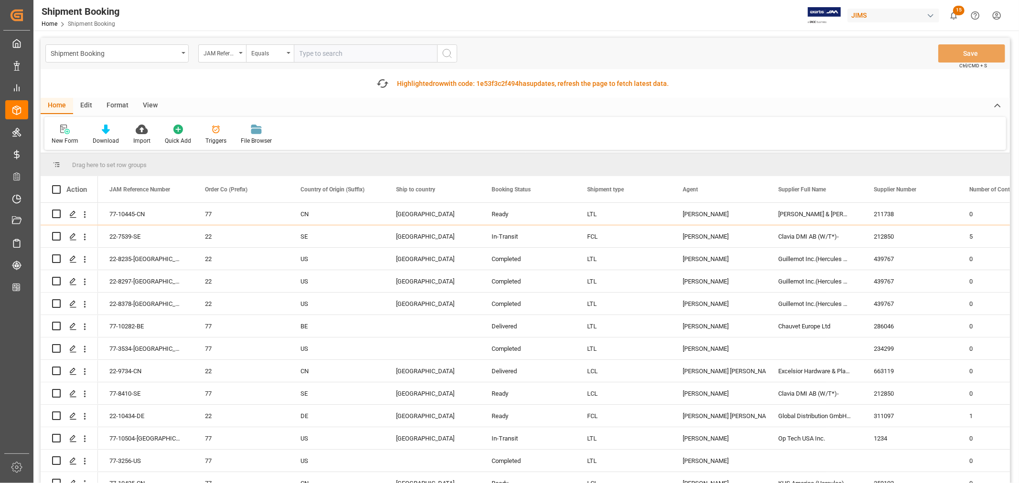
click at [303, 53] on input "text" at bounding box center [365, 53] width 143 height 18
type input "22-8518-cn"
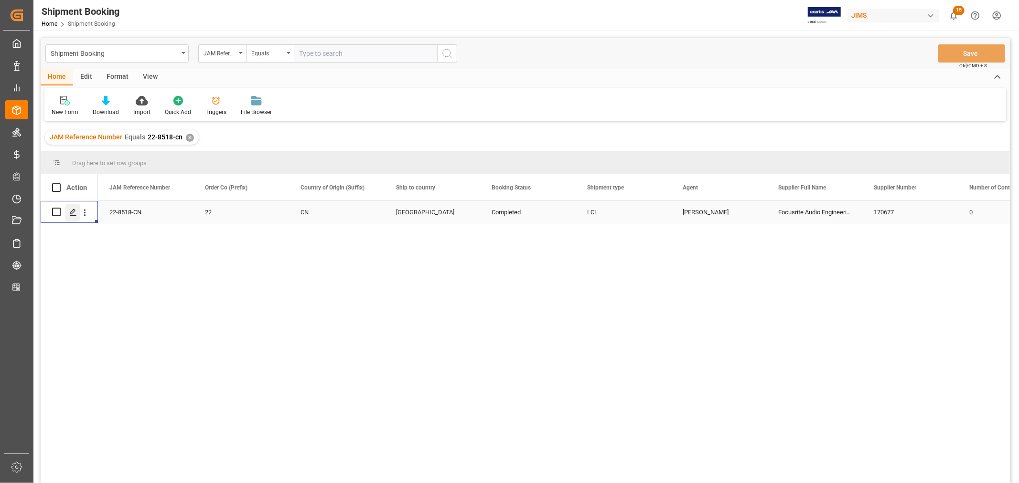
click at [73, 211] on icon "Press SPACE to select this row." at bounding box center [73, 213] width 8 height 8
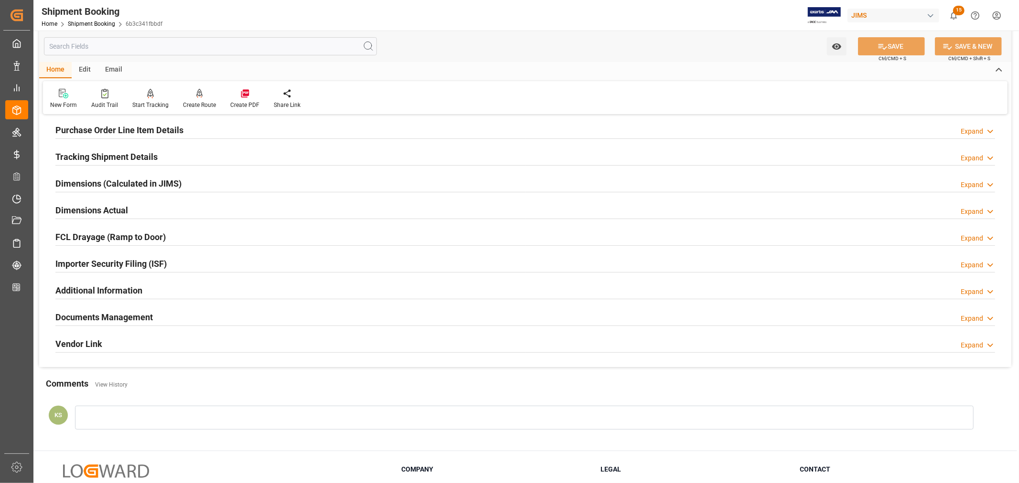
scroll to position [159, 0]
click at [202, 317] on div "Documents Management Expand" at bounding box center [525, 316] width 940 height 18
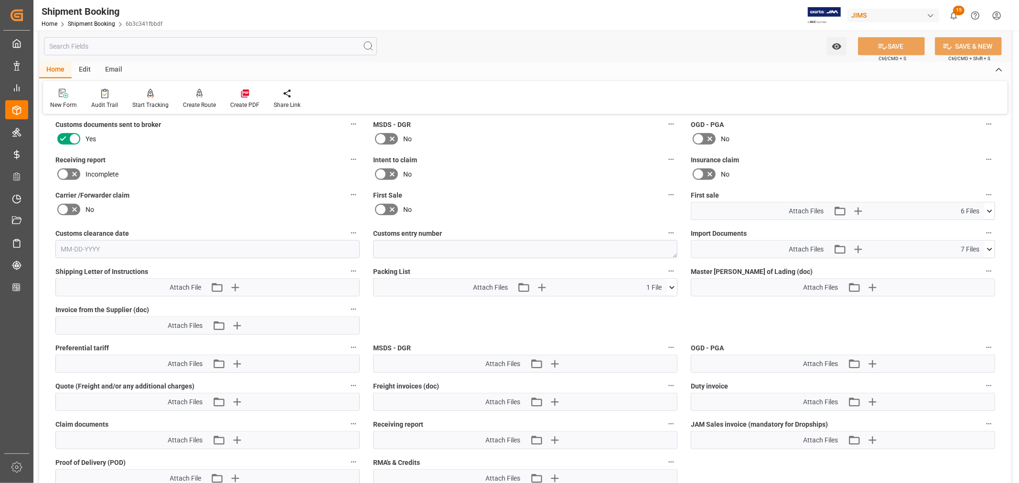
scroll to position [424, 0]
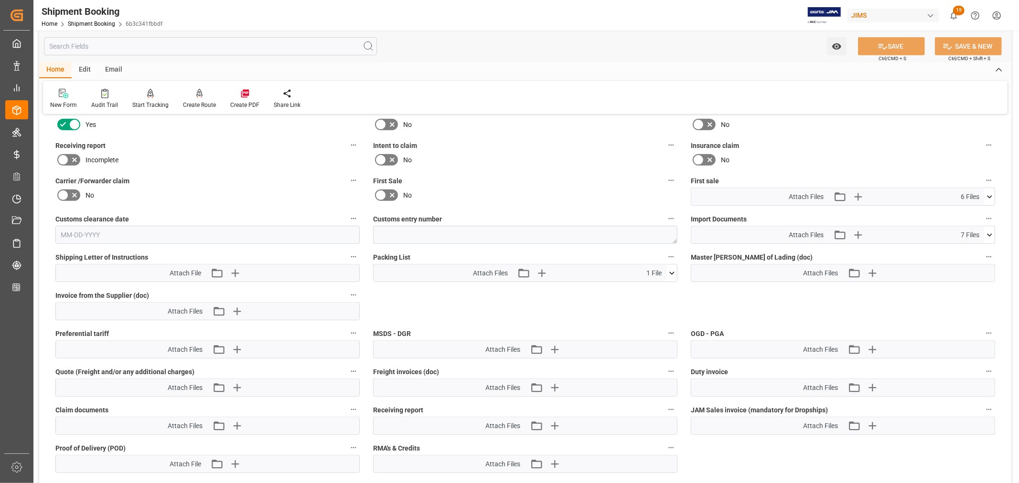
click at [989, 232] on icon at bounding box center [990, 235] width 10 height 10
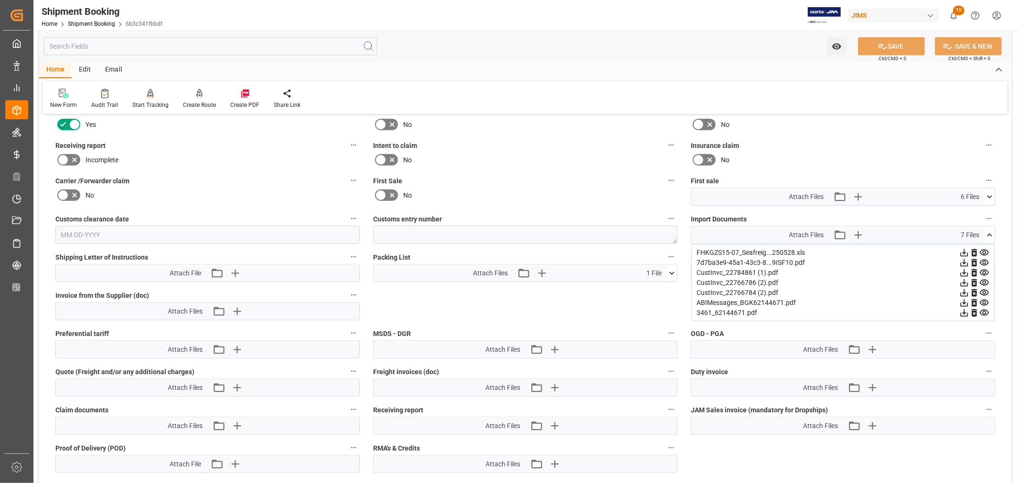
click at [968, 250] on icon at bounding box center [965, 253] width 8 height 8
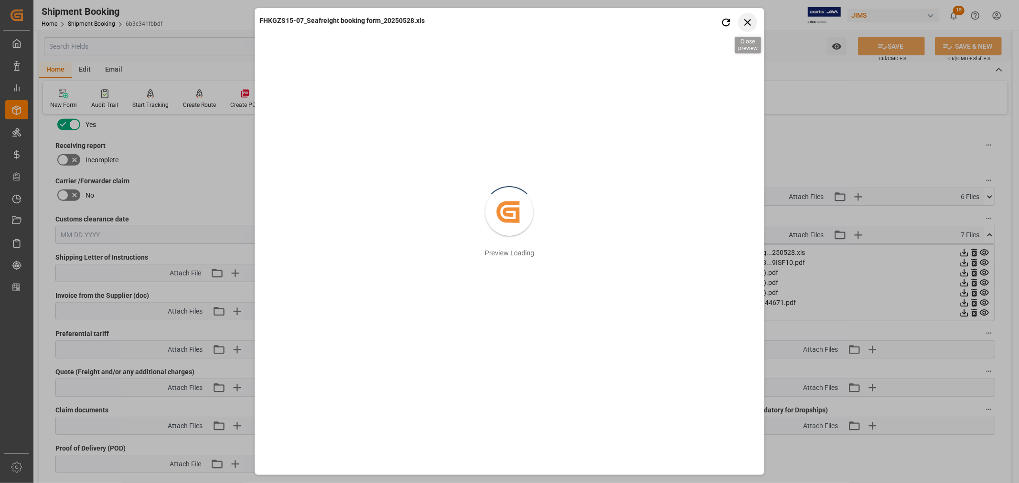
click at [746, 23] on icon "button" at bounding box center [747, 22] width 7 height 7
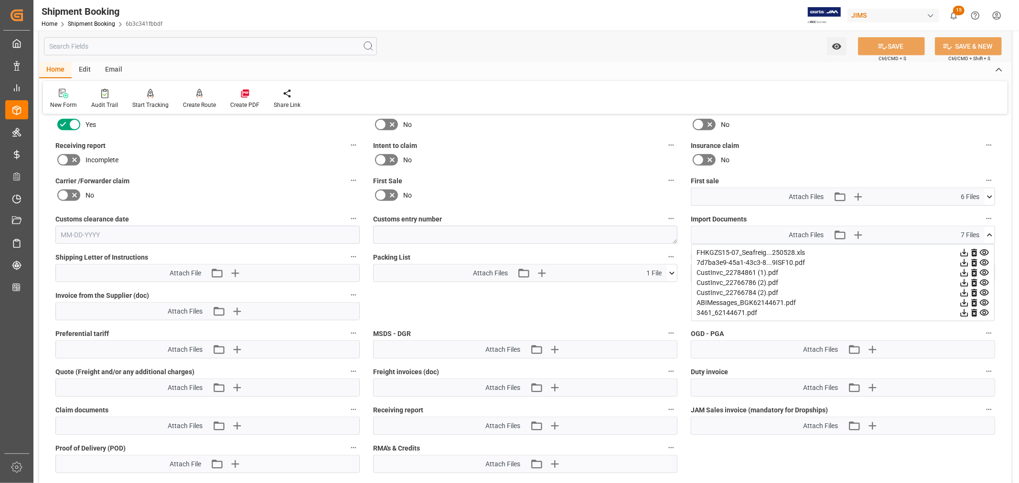
click at [969, 269] on icon at bounding box center [964, 273] width 10 height 10
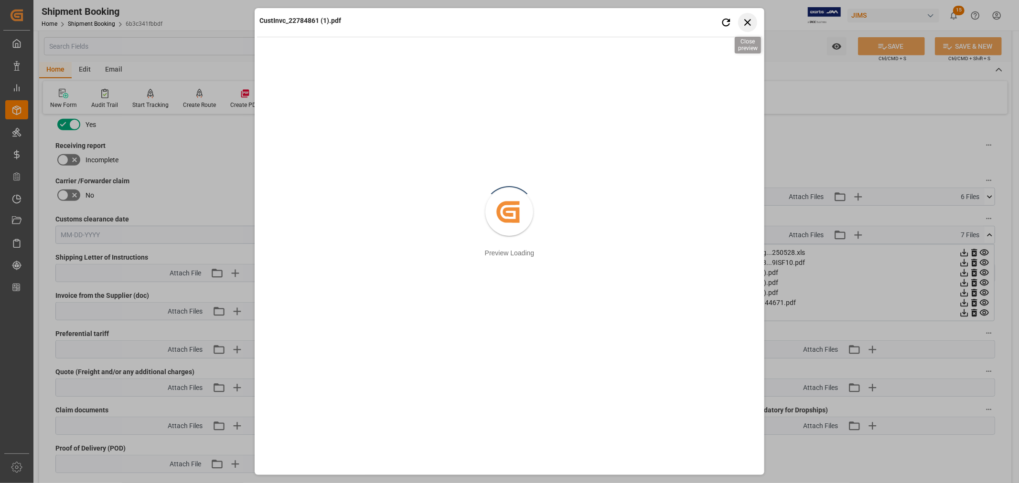
click at [749, 23] on icon "button" at bounding box center [747, 22] width 12 height 12
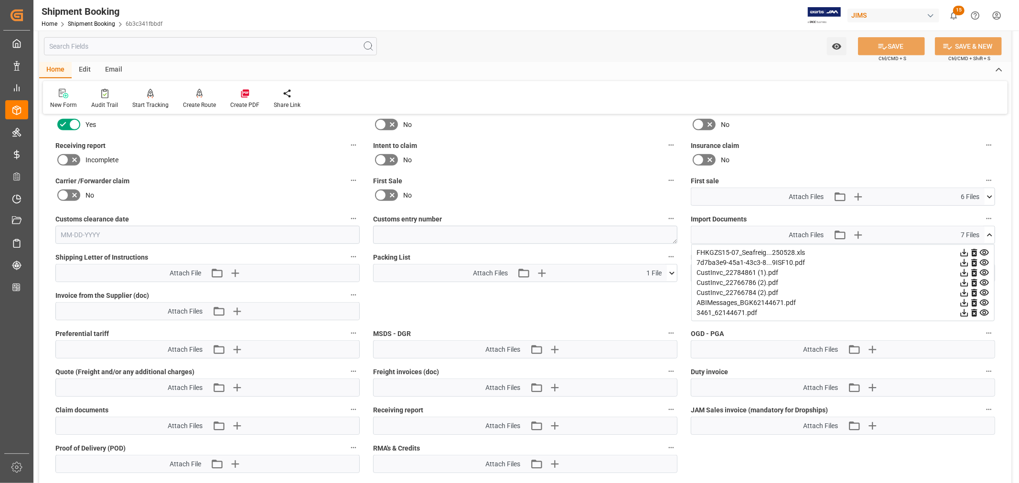
click at [988, 234] on icon at bounding box center [989, 235] width 5 height 3
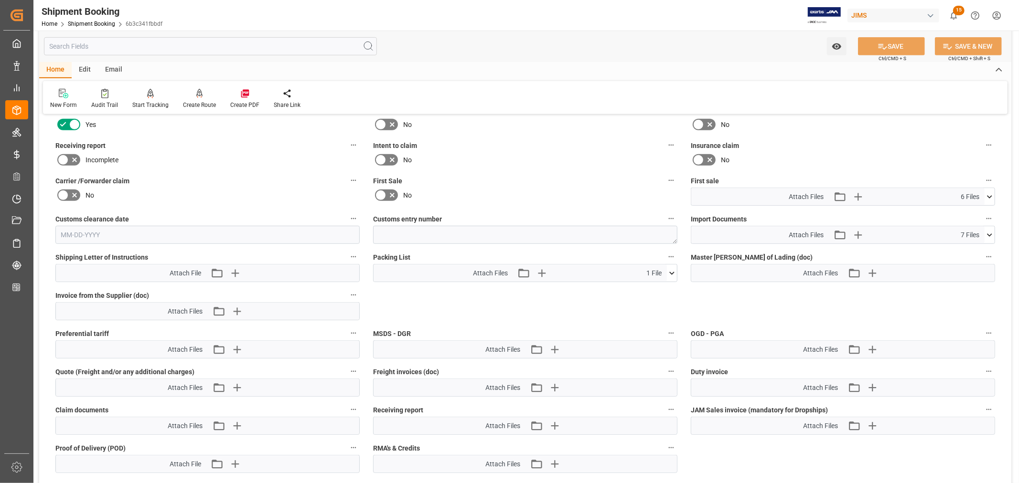
click at [991, 195] on icon at bounding box center [990, 197] width 10 height 10
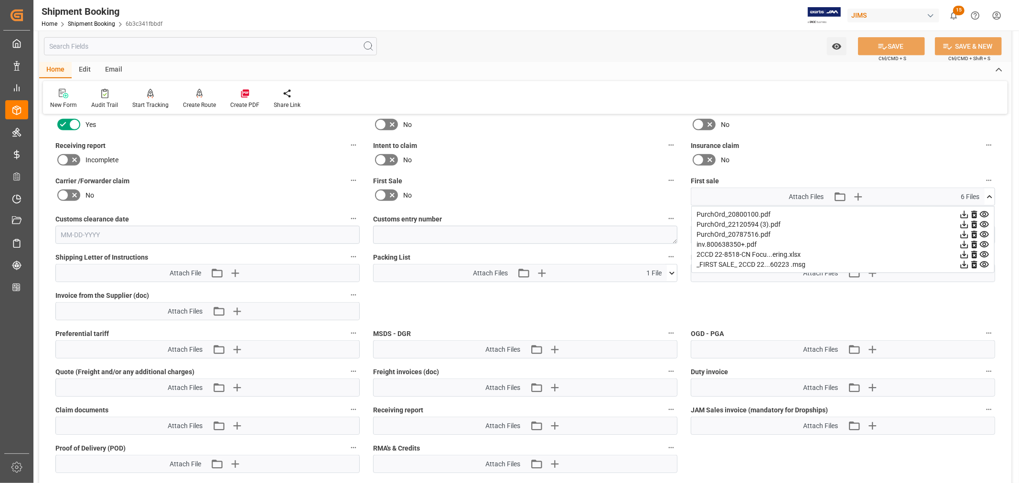
click at [991, 195] on icon at bounding box center [990, 197] width 10 height 10
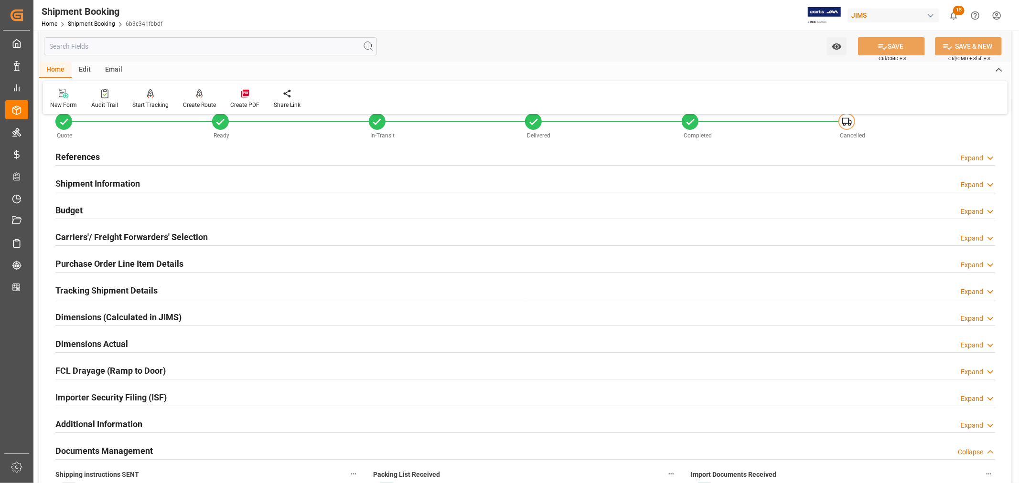
scroll to position [0, 0]
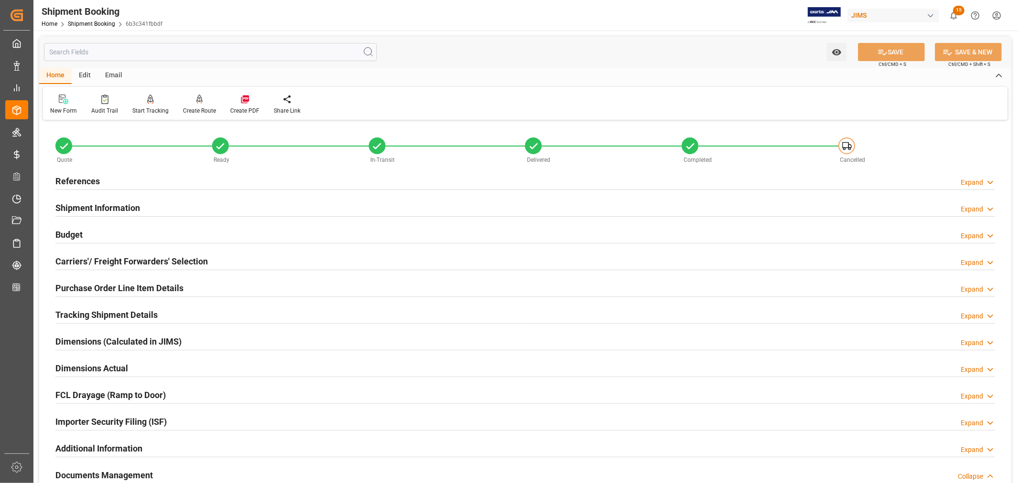
click at [97, 207] on h2 "Shipment Information" at bounding box center [97, 208] width 85 height 13
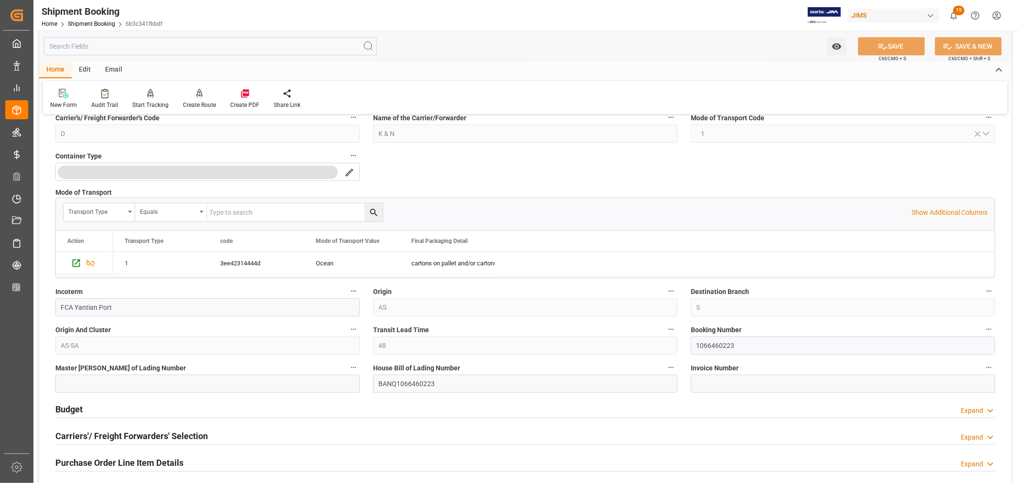
scroll to position [212, 0]
click at [704, 343] on input "1066460223" at bounding box center [843, 345] width 304 height 18
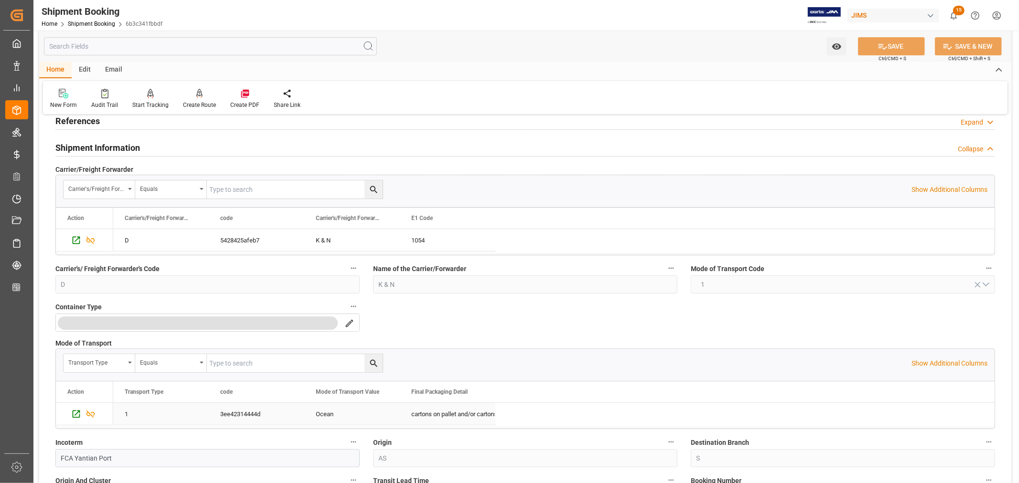
scroll to position [0, 0]
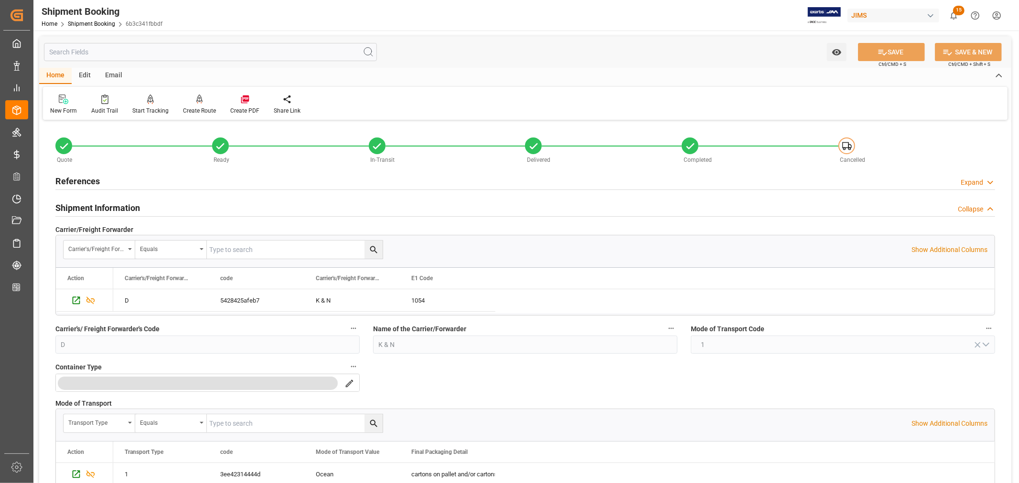
click at [98, 178] on h2 "References" at bounding box center [77, 181] width 44 height 13
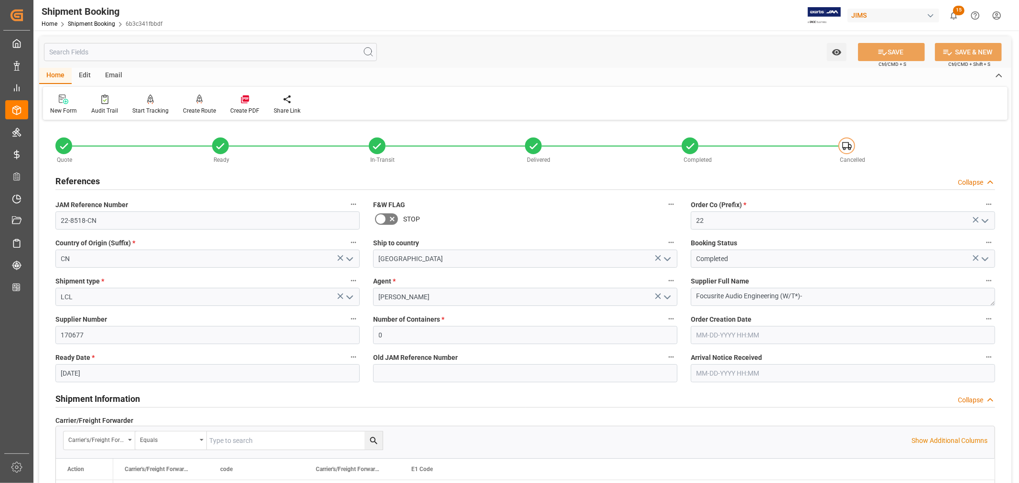
click at [84, 179] on h2 "References" at bounding box center [77, 181] width 44 height 13
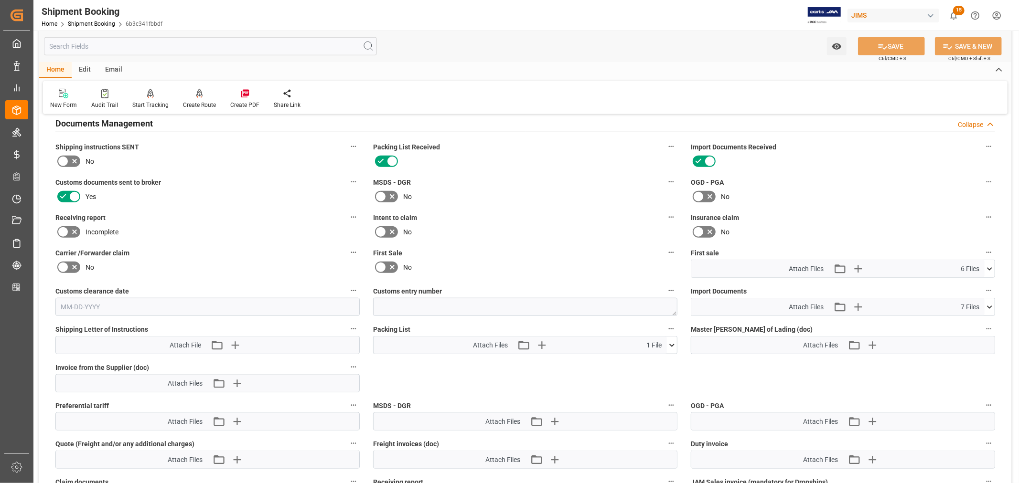
scroll to position [796, 0]
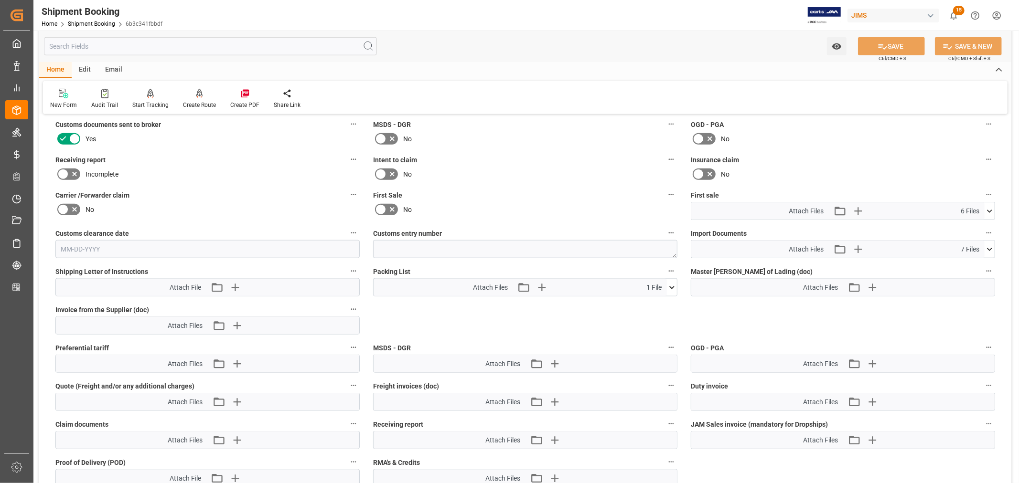
click at [991, 249] on icon at bounding box center [990, 250] width 10 height 10
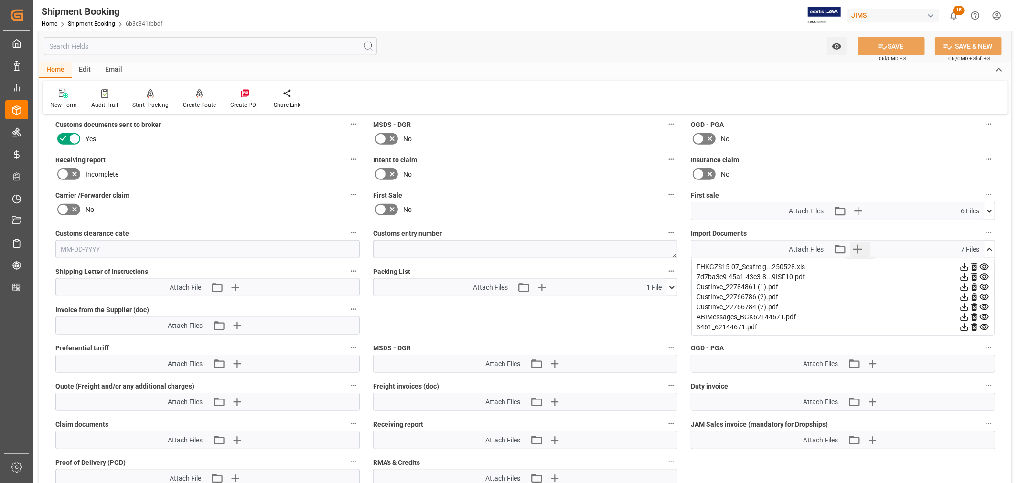
click at [859, 245] on icon "button" at bounding box center [857, 249] width 15 height 15
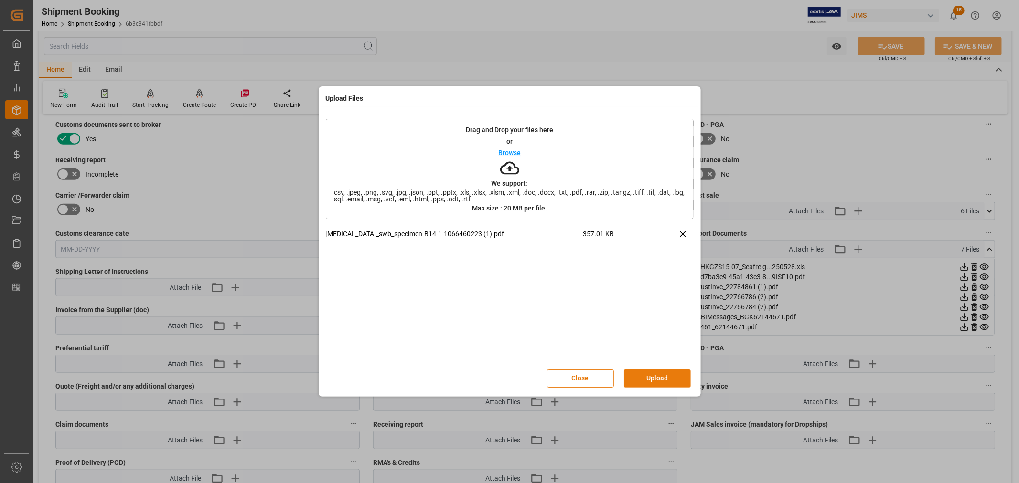
click at [648, 378] on button "Upload" at bounding box center [657, 379] width 67 height 18
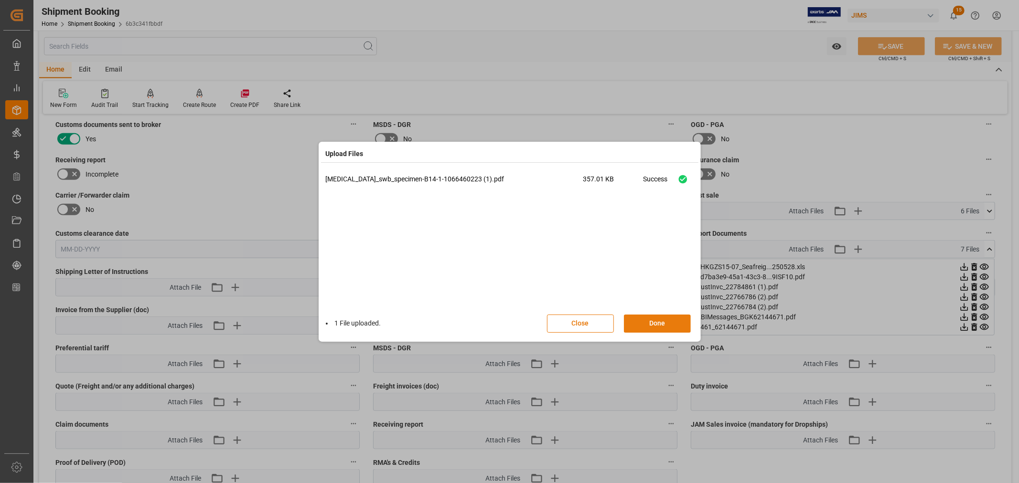
click at [655, 321] on button "Done" at bounding box center [657, 324] width 67 height 18
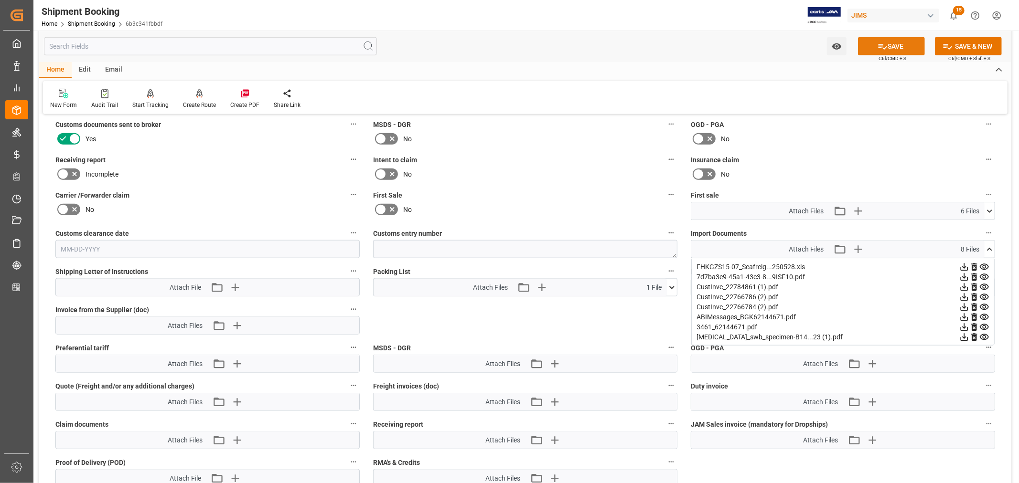
click at [890, 44] on button "SAVE" at bounding box center [891, 46] width 67 height 18
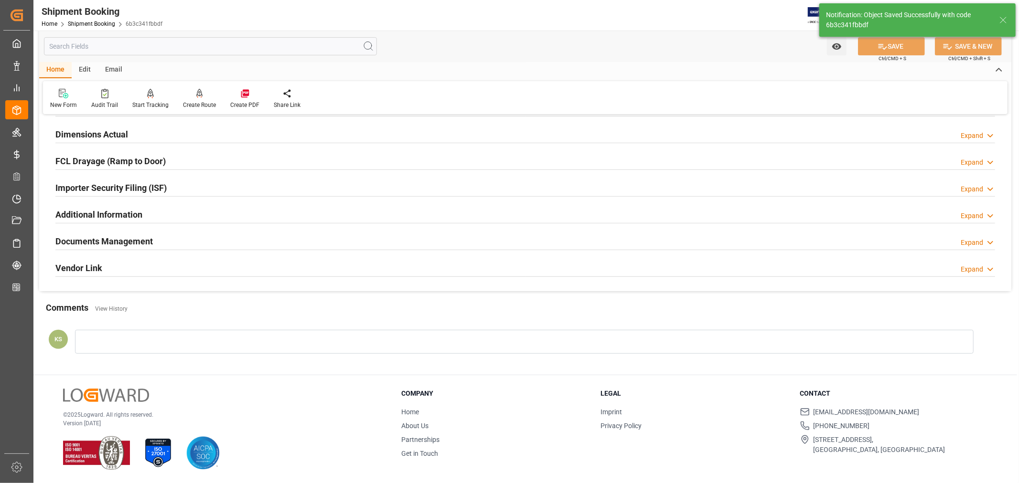
scroll to position [235, 0]
click at [216, 241] on div "Documents Management Expand" at bounding box center [525, 241] width 940 height 18
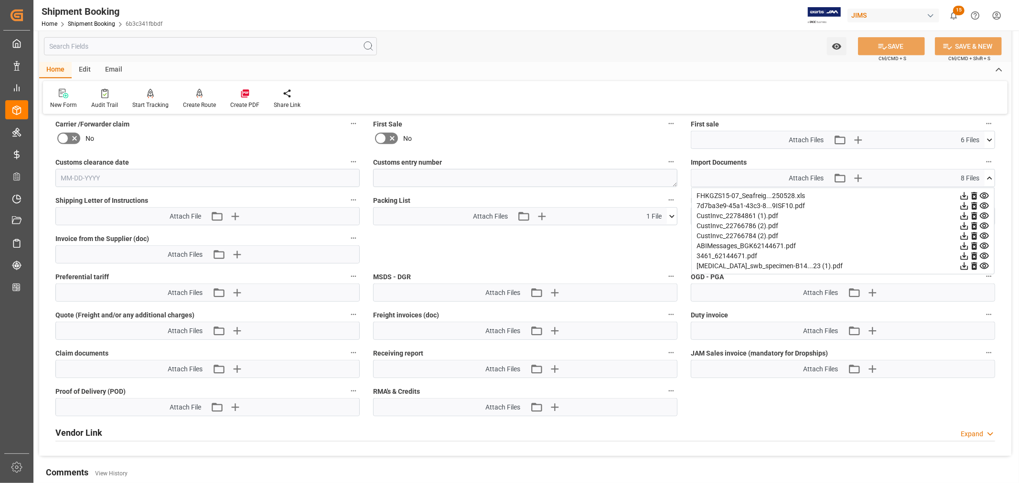
scroll to position [462, 0]
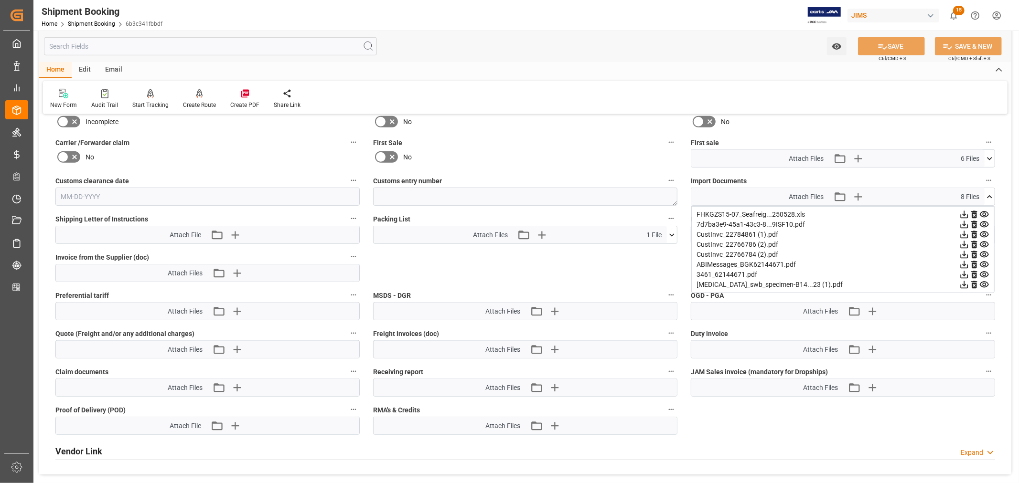
click at [968, 282] on icon at bounding box center [965, 285] width 8 height 8
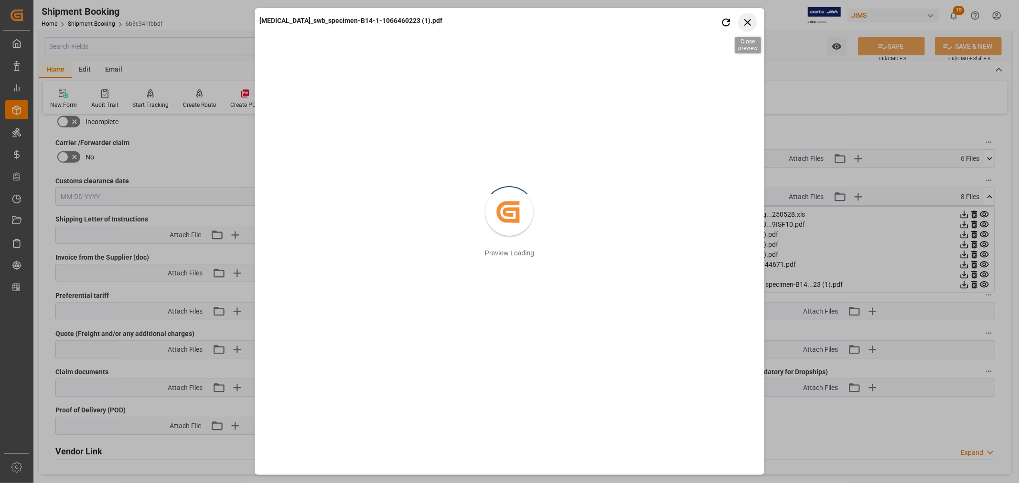
click at [746, 19] on icon "button" at bounding box center [747, 22] width 12 height 12
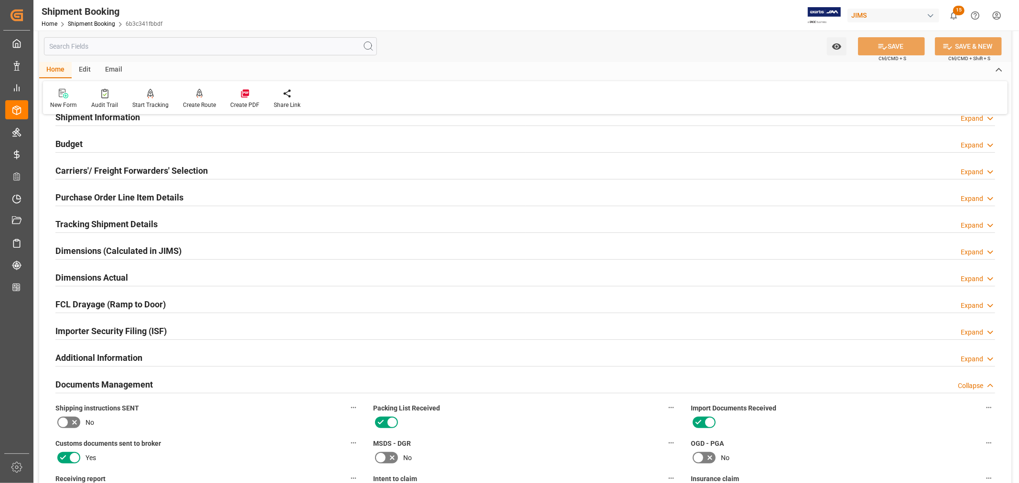
scroll to position [38, 0]
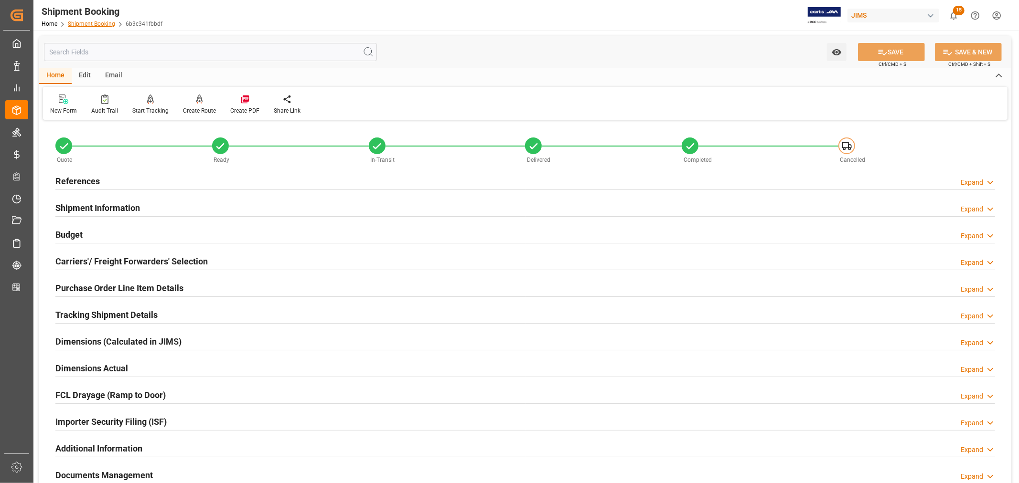
click at [99, 21] on link "Shipment Booking" at bounding box center [91, 24] width 47 height 7
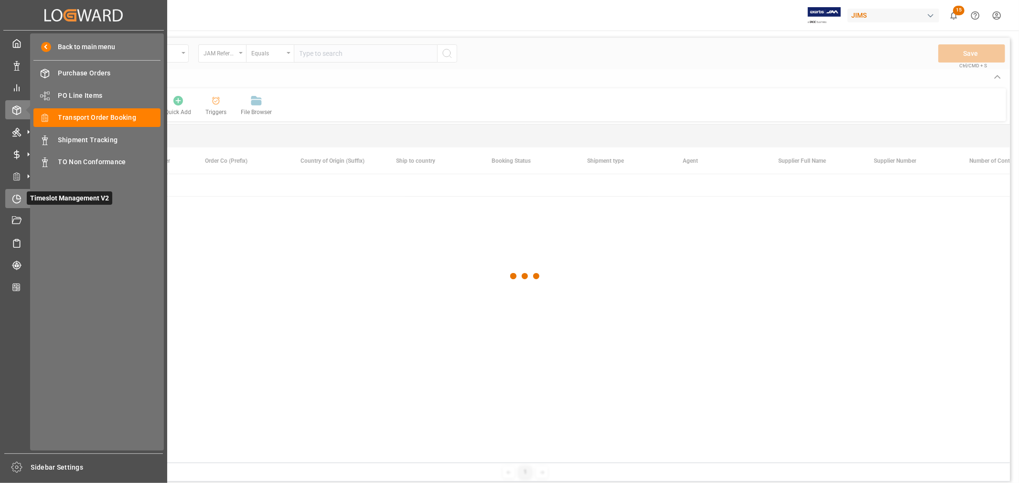
click at [15, 199] on icon at bounding box center [17, 199] width 10 height 10
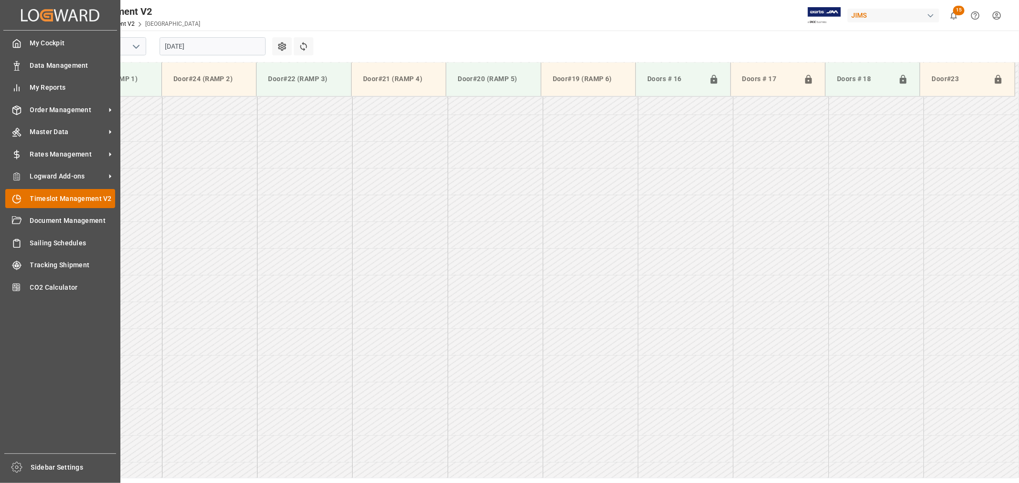
scroll to position [849, 0]
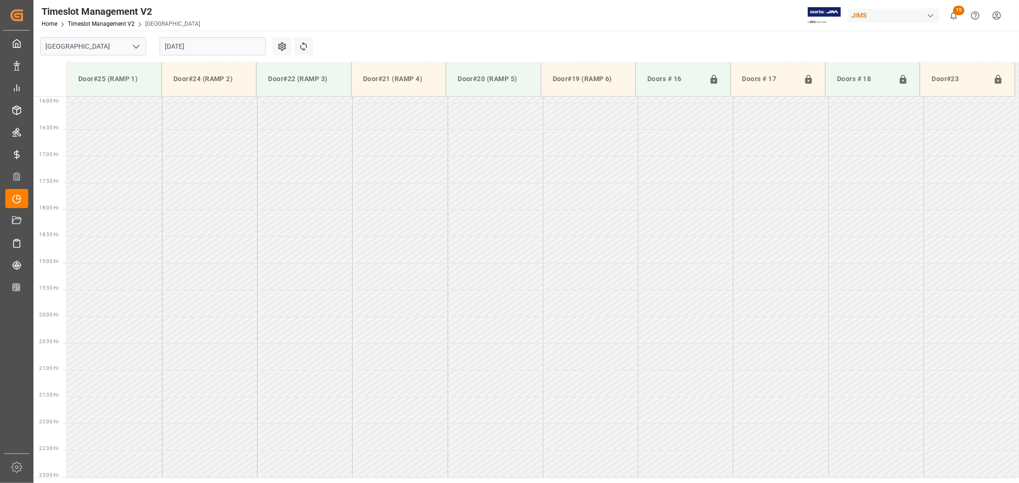
click at [137, 44] on icon "open menu" at bounding box center [135, 46] width 11 height 11
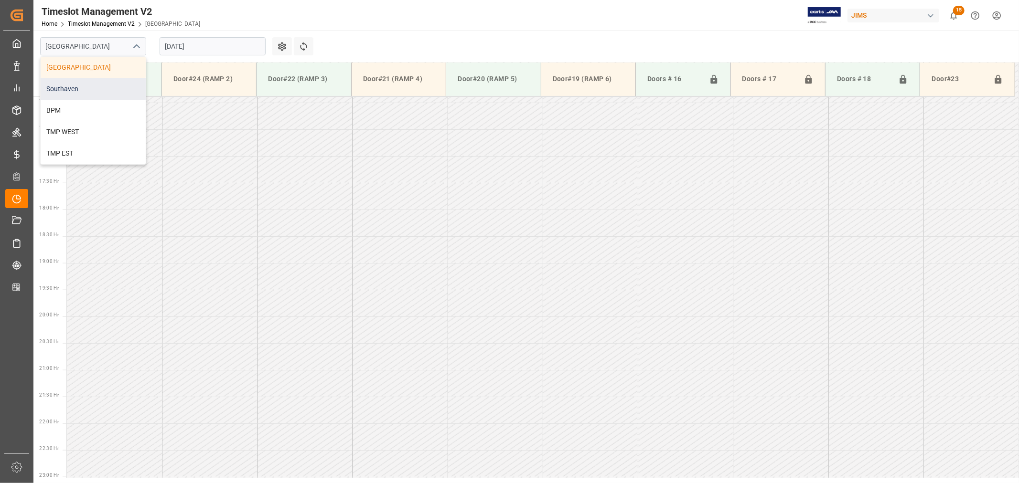
click at [88, 92] on div "Southaven" at bounding box center [93, 88] width 105 height 21
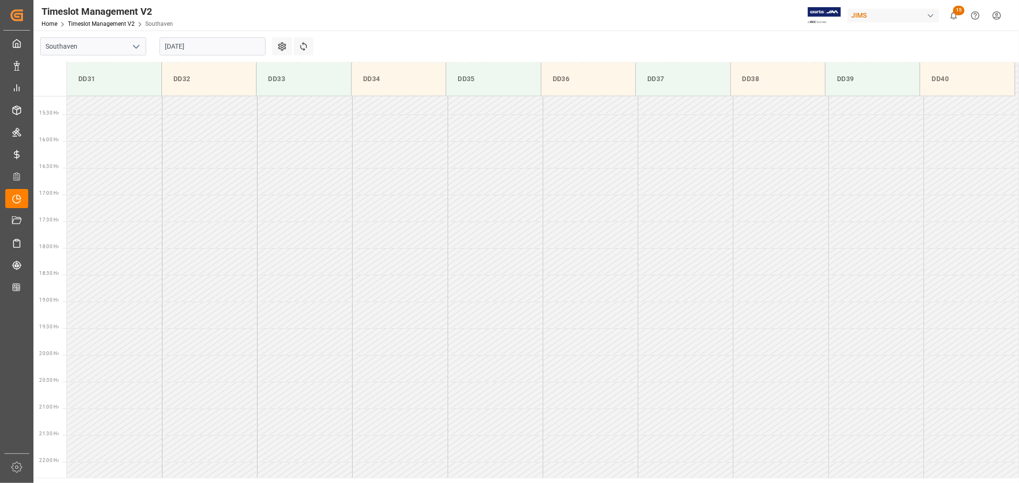
scroll to position [849, 0]
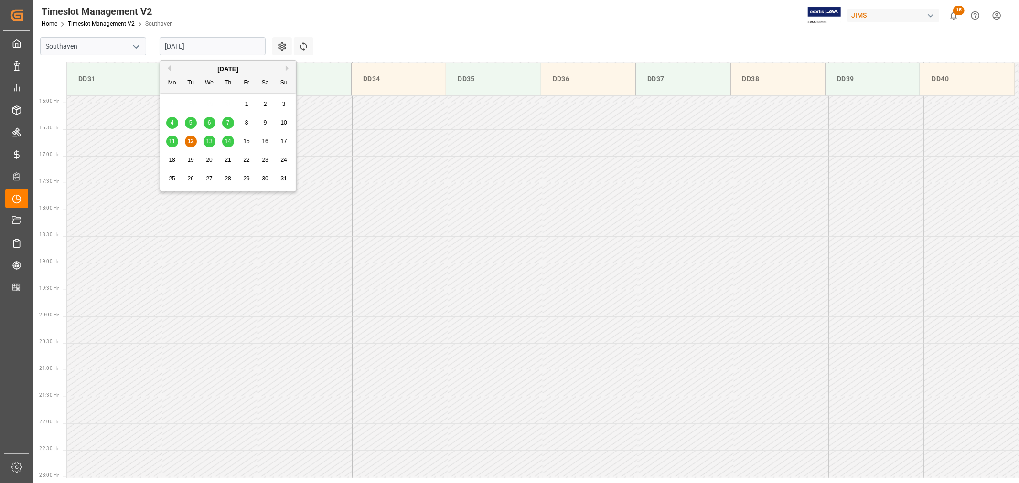
click at [202, 43] on input "08-12-2025" at bounding box center [213, 46] width 106 height 18
click at [207, 140] on span "13" at bounding box center [209, 141] width 6 height 7
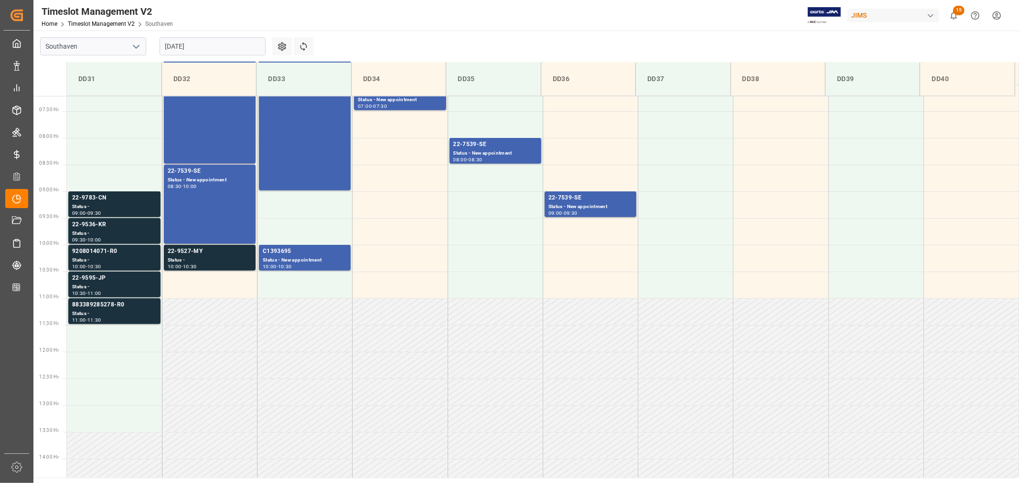
scroll to position [319, 0]
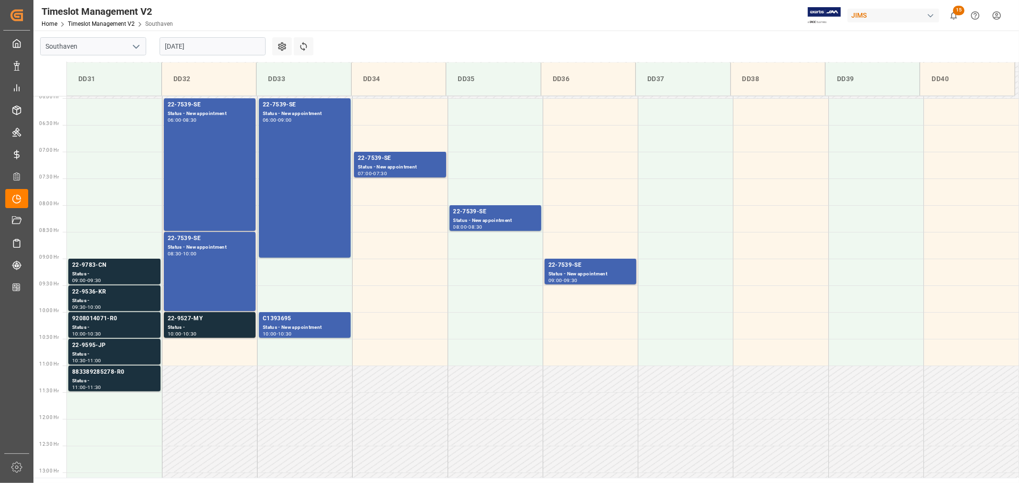
click at [213, 48] on input "08-13-2025" at bounding box center [213, 46] width 106 height 18
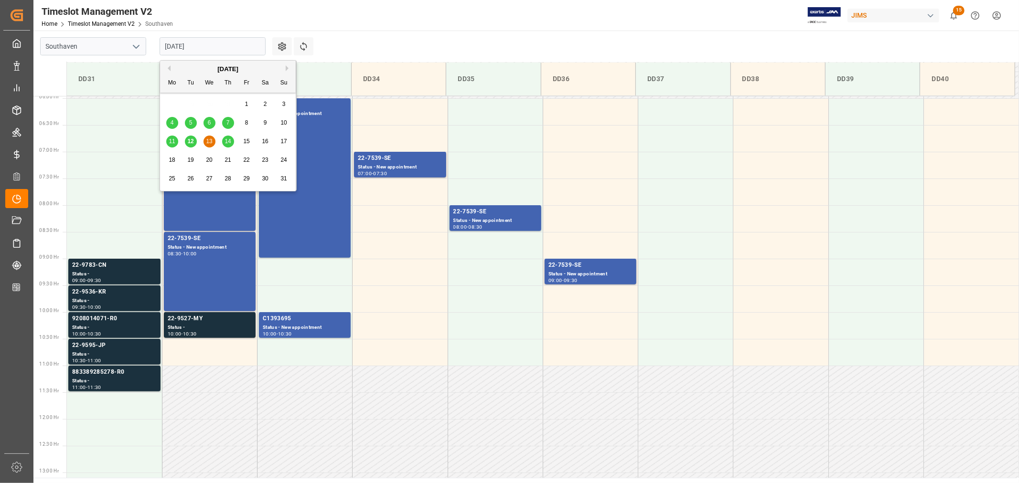
click at [229, 139] on span "14" at bounding box center [228, 141] width 6 height 7
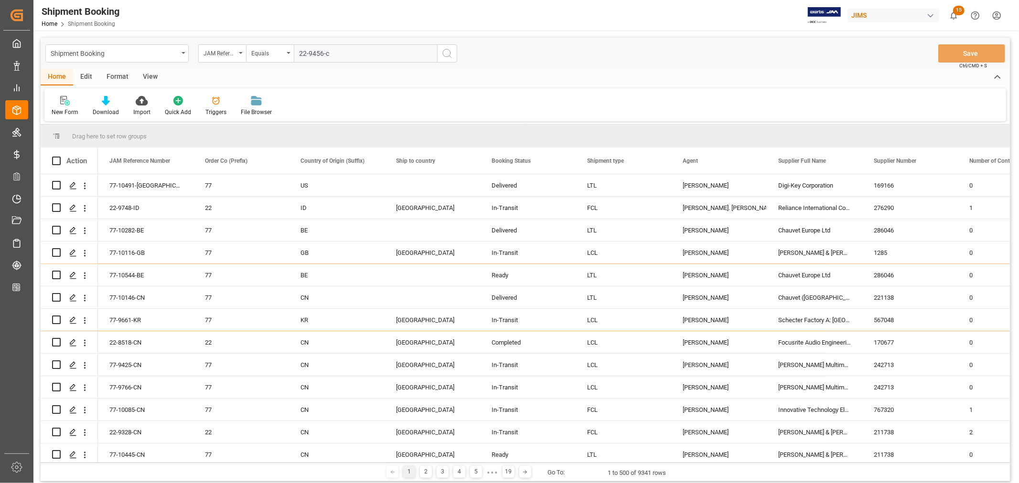
type input "22-9456-cn"
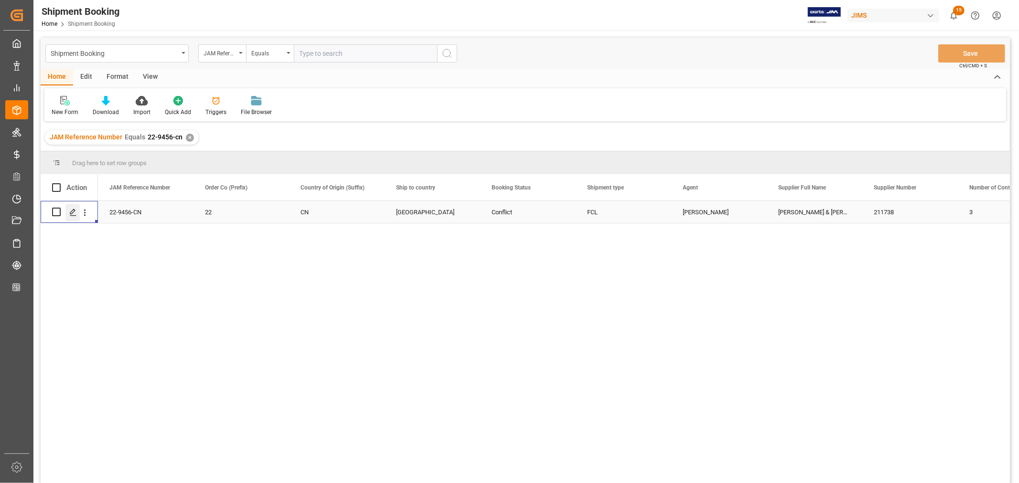
click at [74, 212] on icon "Press SPACE to select this row." at bounding box center [73, 213] width 8 height 8
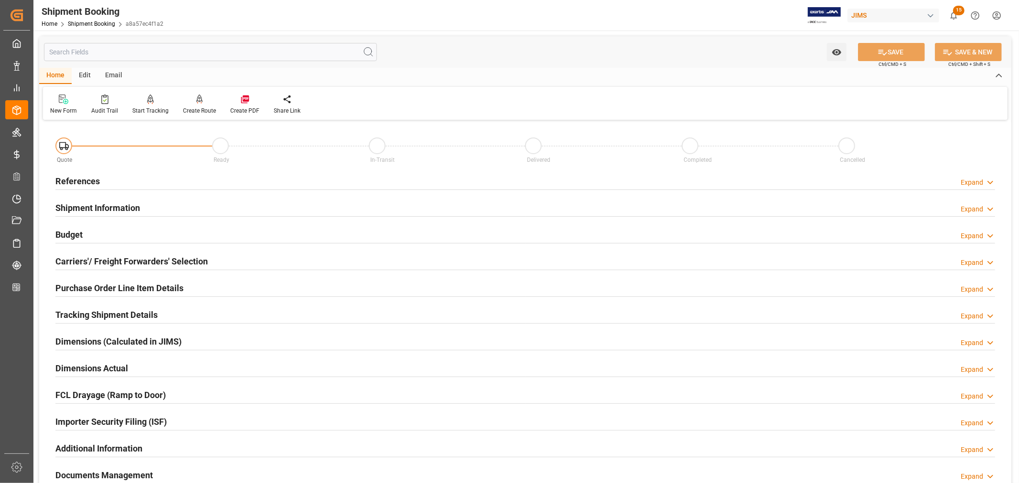
click at [93, 311] on h2 "Tracking Shipment Details" at bounding box center [106, 315] width 102 height 13
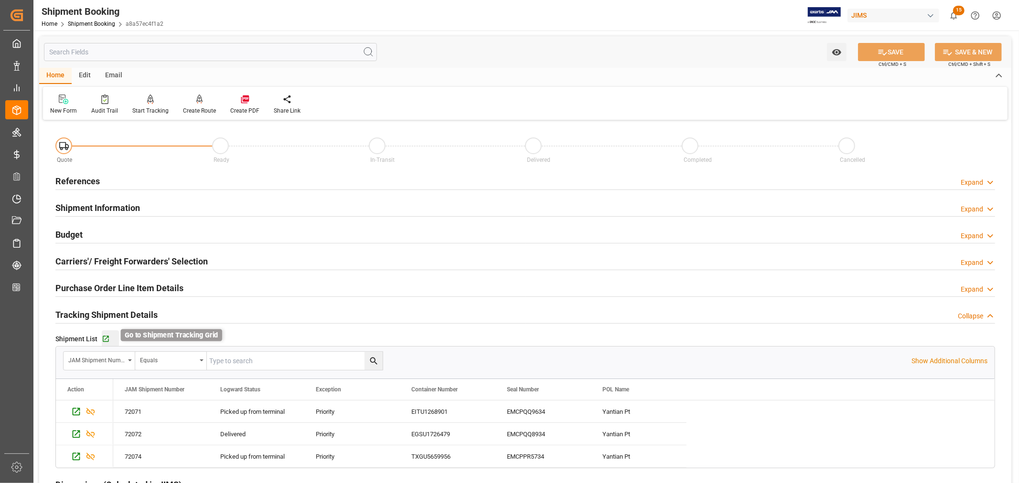
click at [107, 336] on icon "button" at bounding box center [106, 339] width 6 height 6
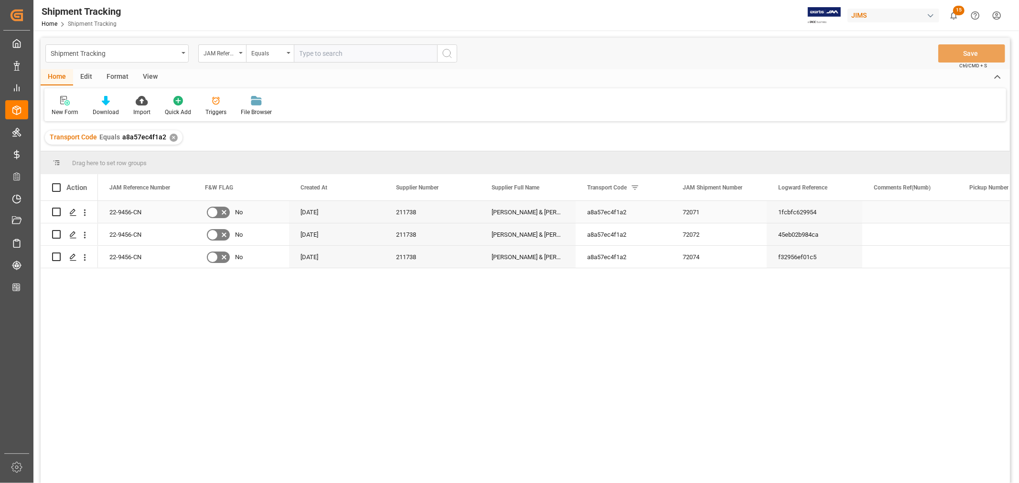
click at [885, 212] on div "Press SPACE to select this row." at bounding box center [910, 212] width 96 height 22
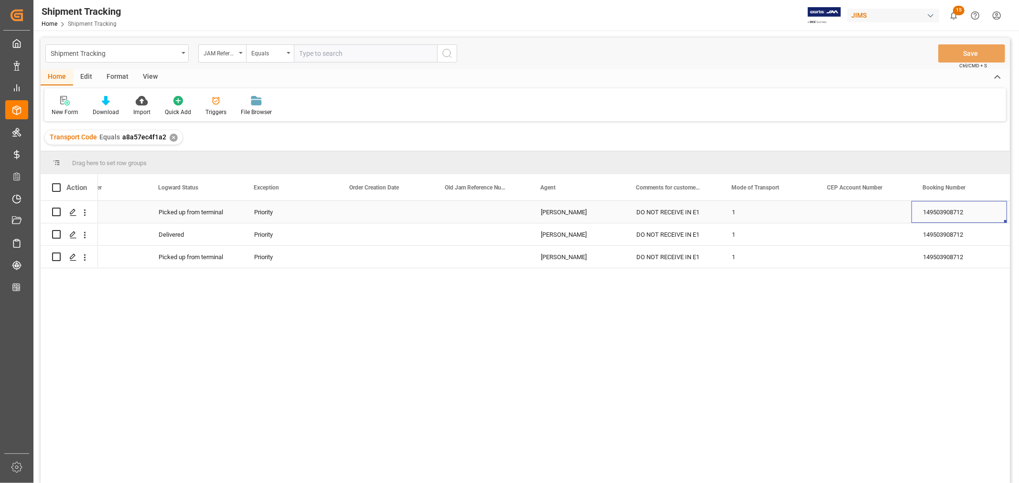
click at [660, 208] on div "DO NOT RECEIVE IN E1" at bounding box center [673, 212] width 96 height 22
drag, startPoint x: 708, startPoint y: 217, endPoint x: 613, endPoint y: 214, distance: 94.6
type input "OK TO RECEIVE in E1"
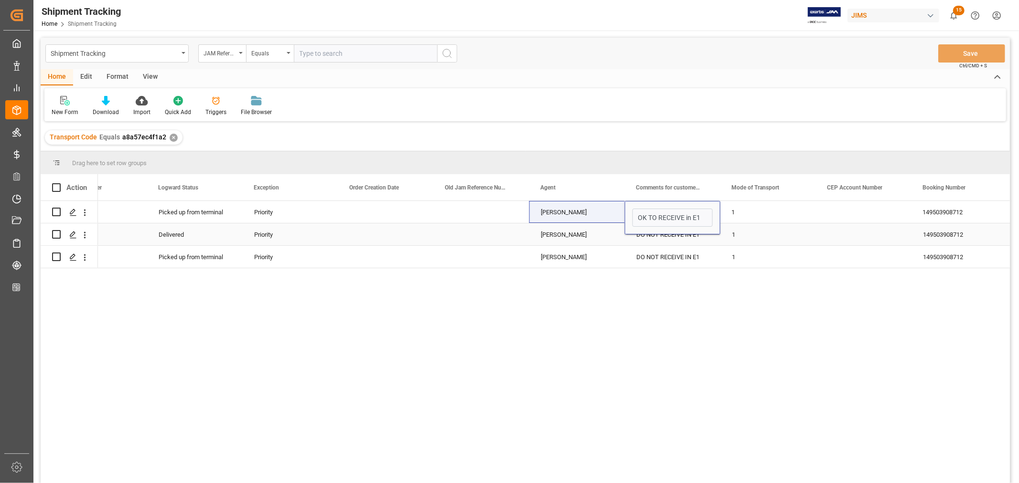
click at [663, 242] on div "DO NOT RECEIVE IN E1" at bounding box center [673, 235] width 96 height 22
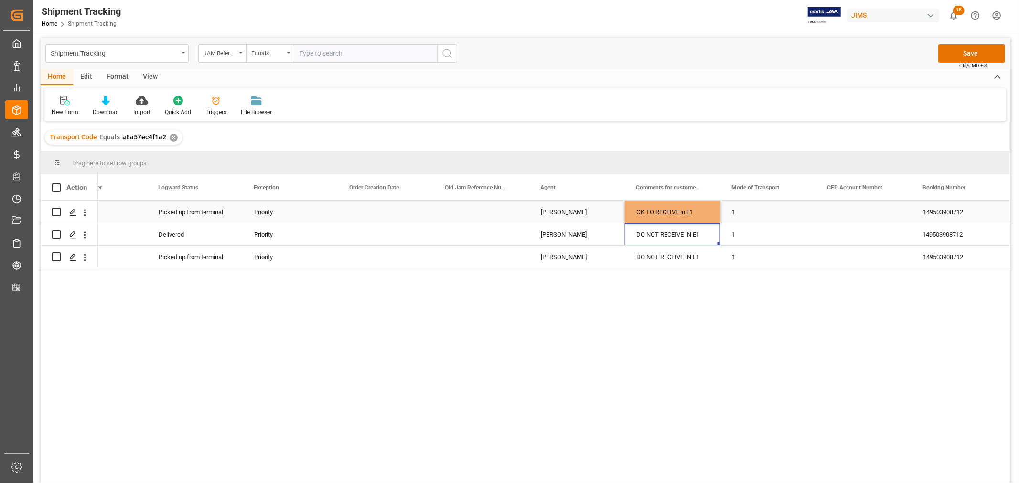
click at [660, 211] on div "OK TO RECEIVE in E1" at bounding box center [673, 212] width 96 height 22
drag, startPoint x: 717, startPoint y: 221, endPoint x: 709, endPoint y: 251, distance: 30.8
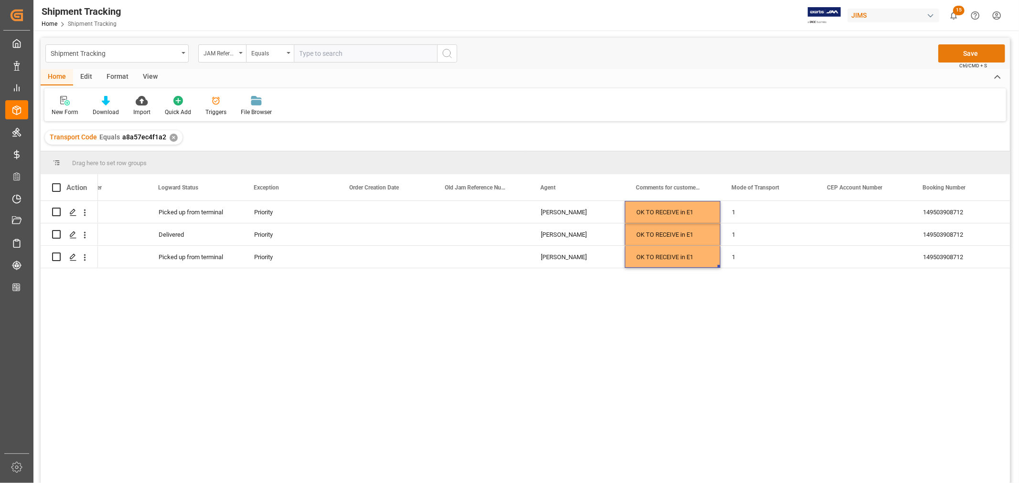
click at [975, 52] on button "Save" at bounding box center [971, 53] width 67 height 18
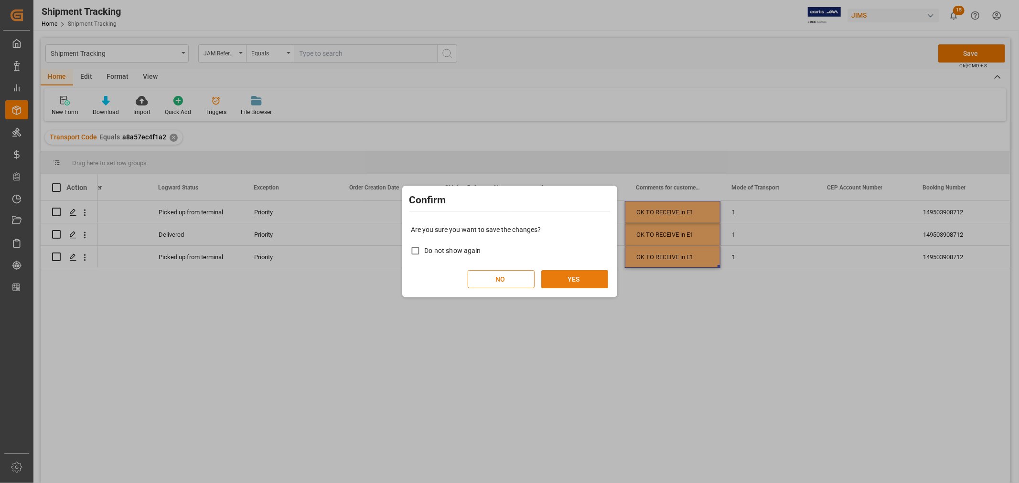
click at [575, 277] on button "YES" at bounding box center [574, 279] width 67 height 18
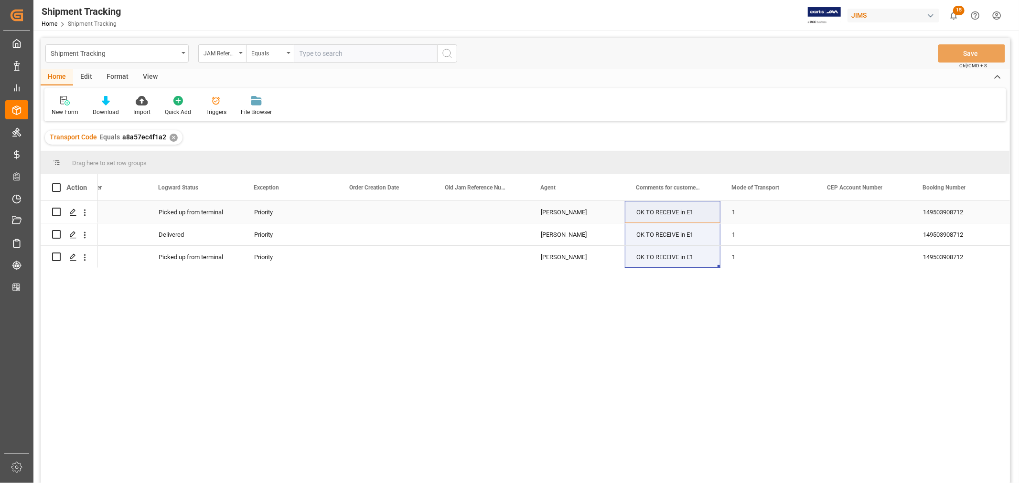
click at [426, 211] on div "Press SPACE to select this row." at bounding box center [386, 212] width 96 height 22
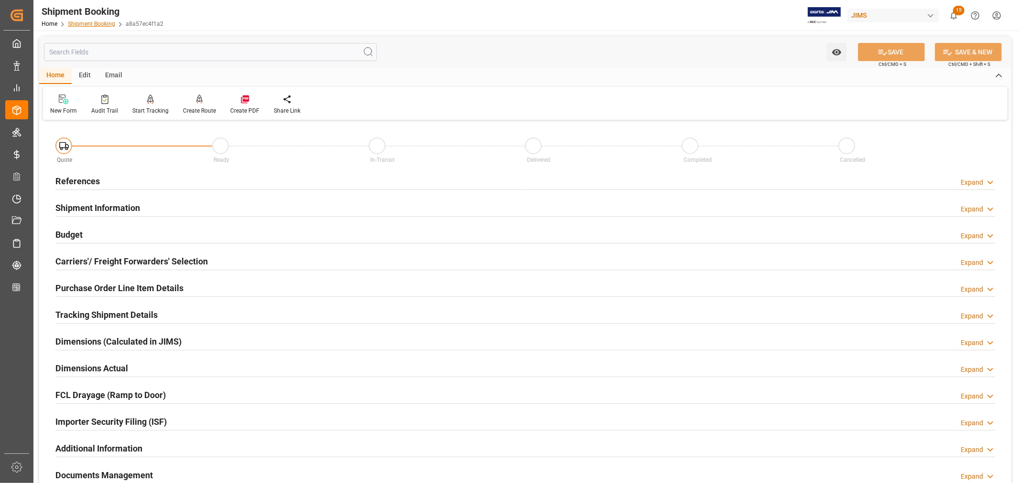
click at [97, 24] on link "Shipment Booking" at bounding box center [91, 24] width 47 height 7
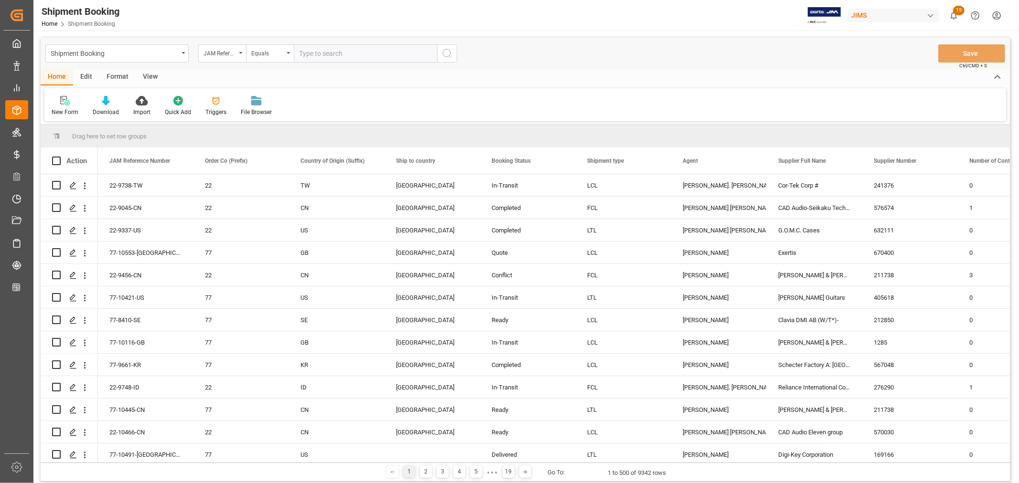
click at [997, 13] on html "Created by potrace 1.15, written by Peter Selinger 2001-2017 Created by potrace…" at bounding box center [509, 241] width 1019 height 483
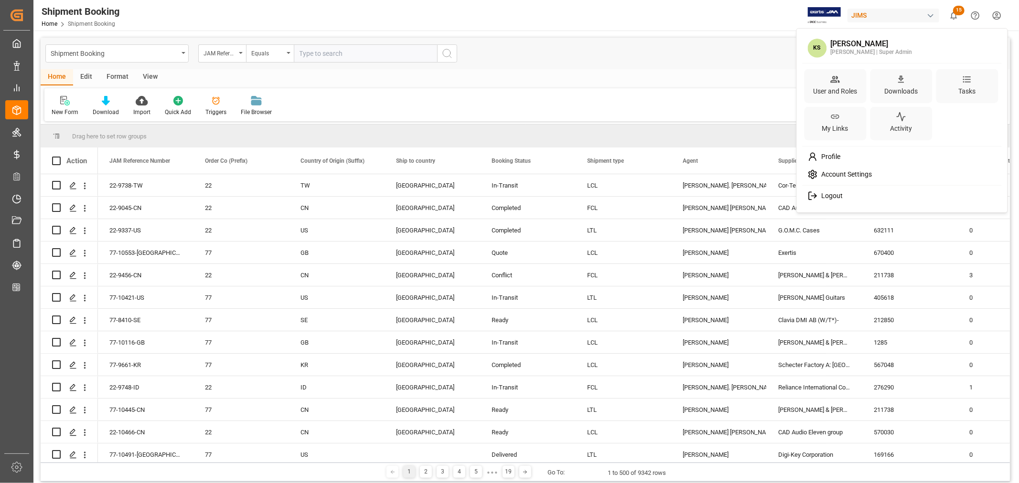
click at [834, 196] on span "Logout" at bounding box center [829, 196] width 25 height 9
